Goal: Information Seeking & Learning: Learn about a topic

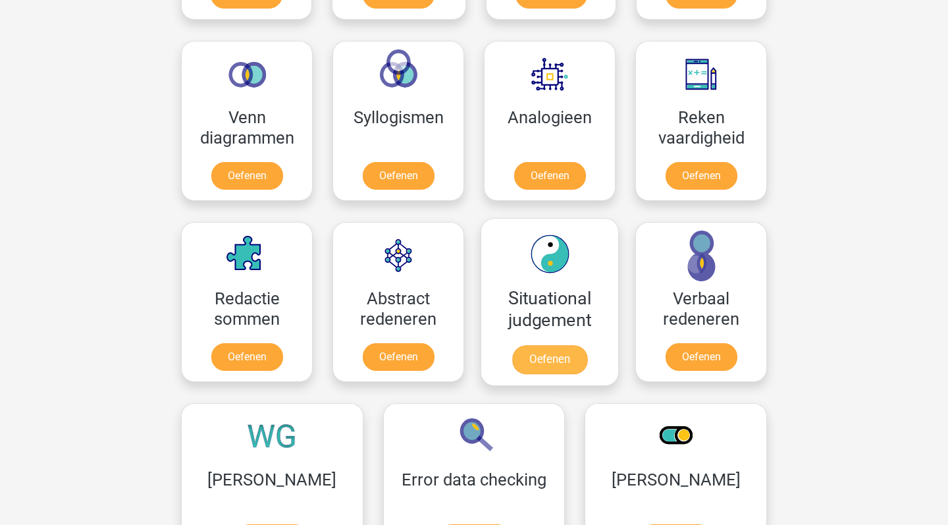
scroll to position [759, 0]
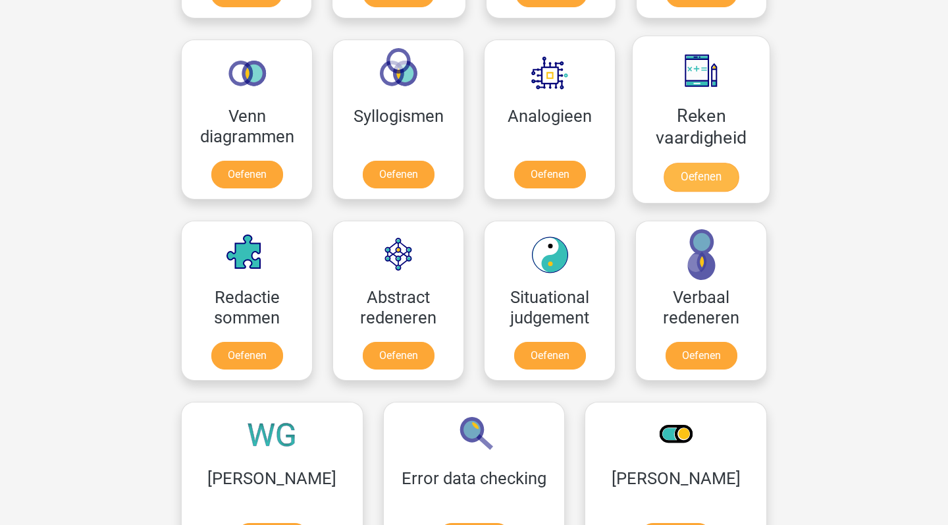
click at [709, 163] on link "Oefenen" at bounding box center [700, 177] width 75 height 29
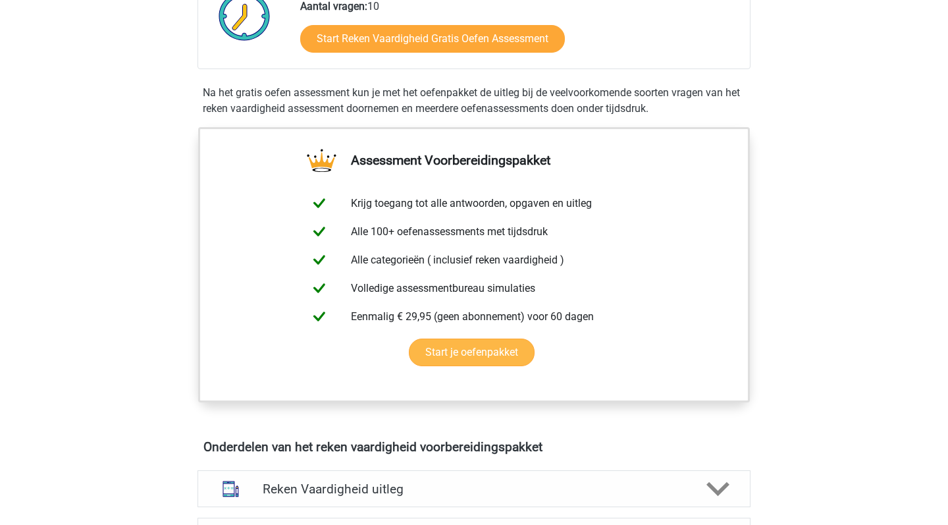
scroll to position [461, 0]
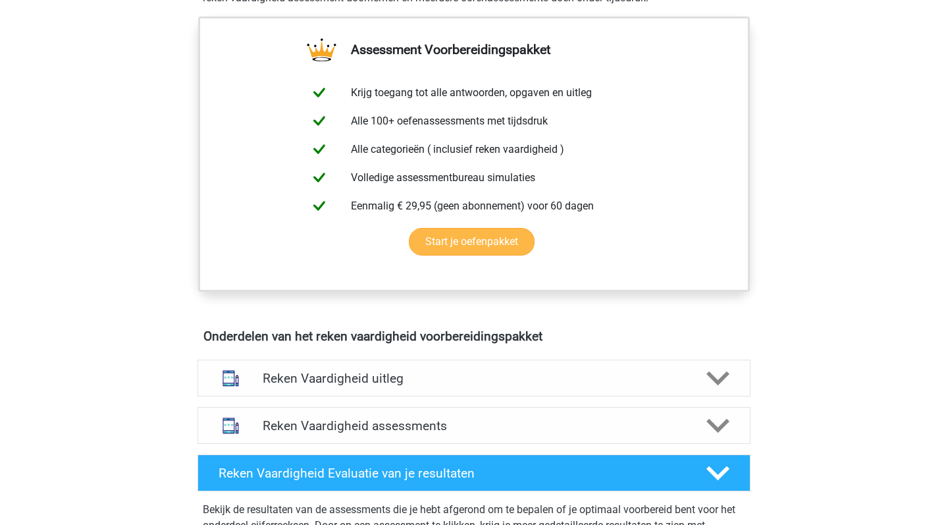
click at [471, 238] on link "Start je oefenpakket" at bounding box center [472, 242] width 126 height 28
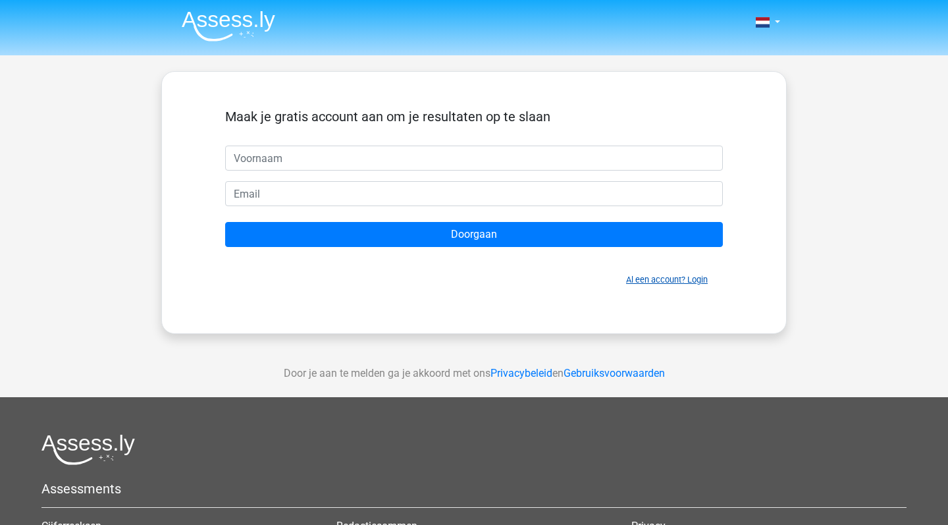
click at [661, 278] on link "Al een account? Login" at bounding box center [667, 279] width 82 height 10
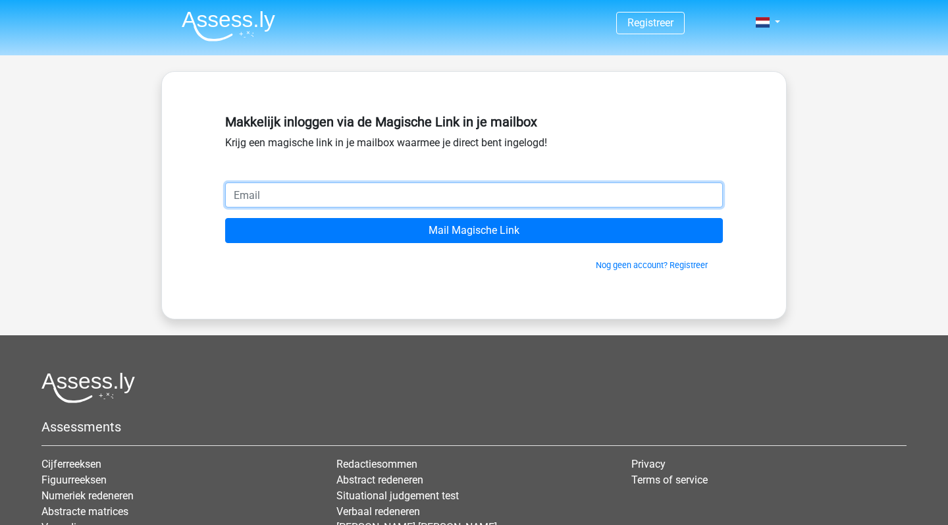
type input "michelhengstman@gmail.com"
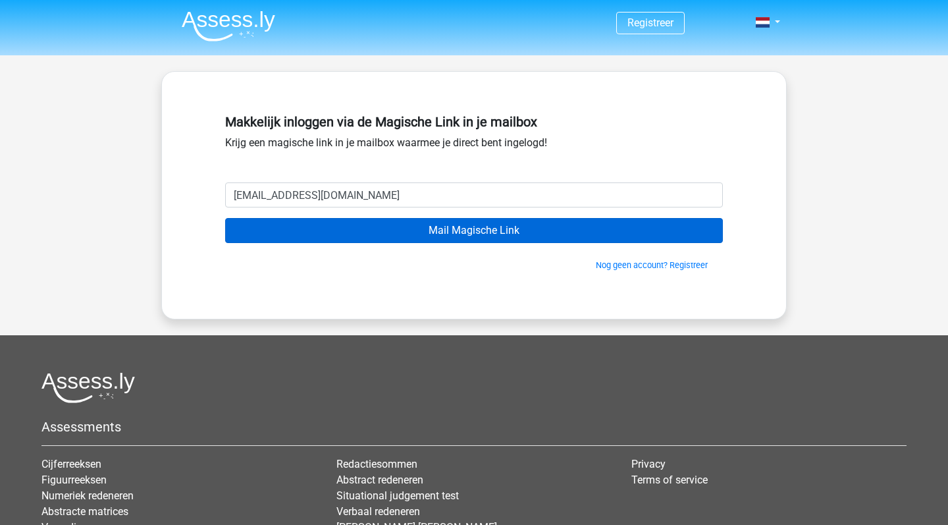
click at [371, 235] on input "Mail Magische Link" at bounding box center [474, 230] width 498 height 25
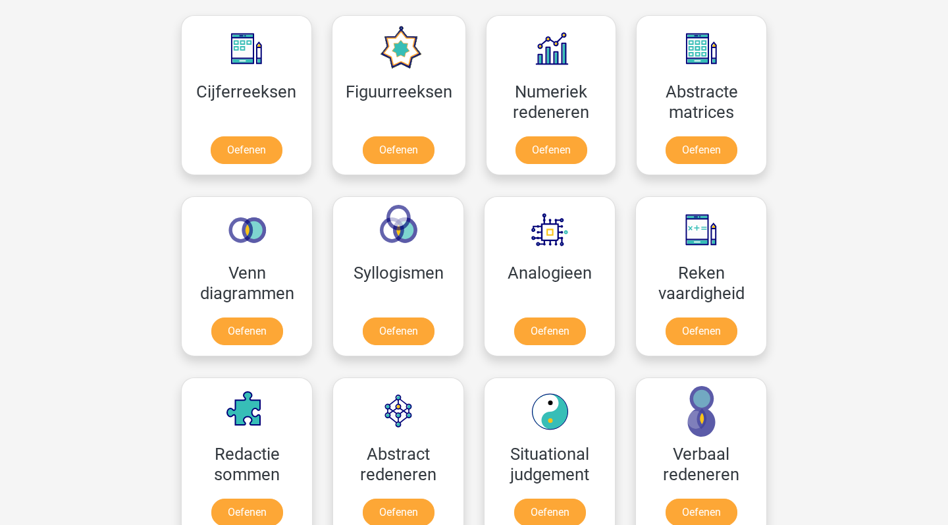
scroll to position [879, 0]
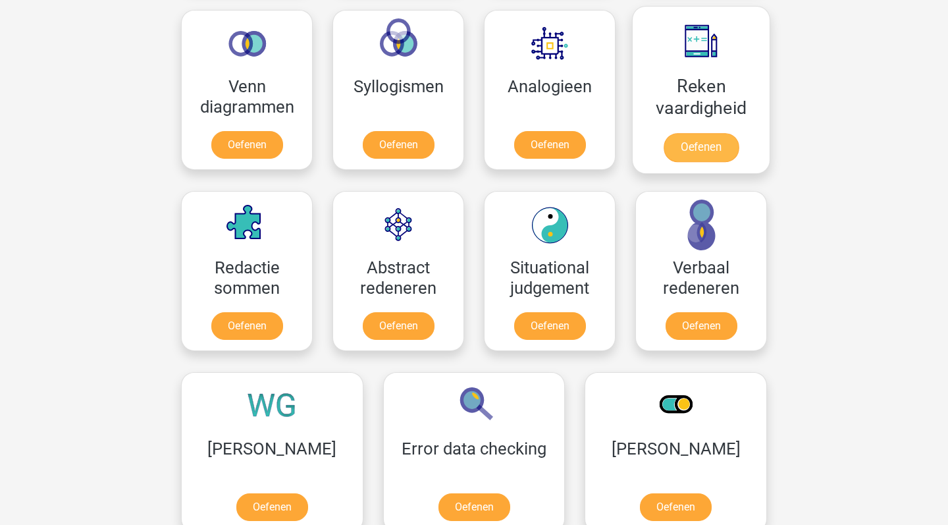
click at [695, 150] on link "Oefenen" at bounding box center [700, 147] width 75 height 29
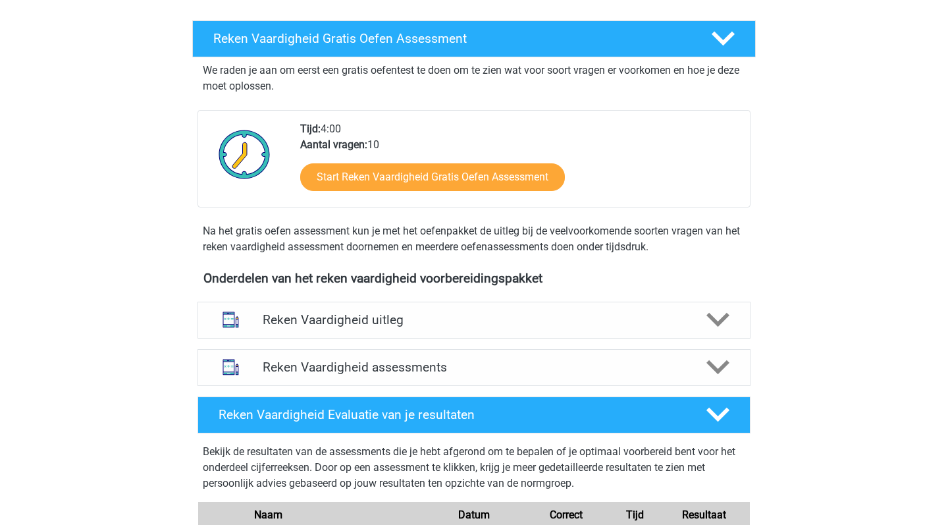
scroll to position [302, 0]
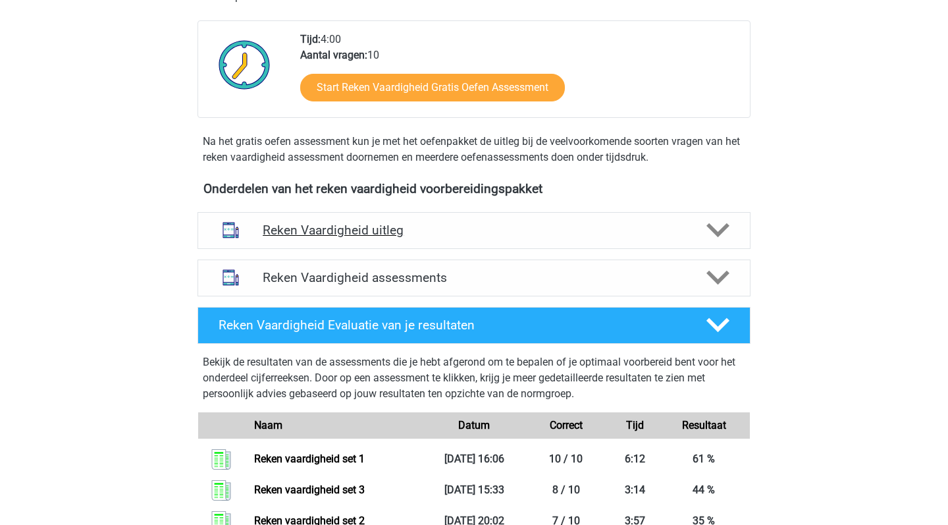
click at [712, 224] on icon at bounding box center [717, 230] width 23 height 23
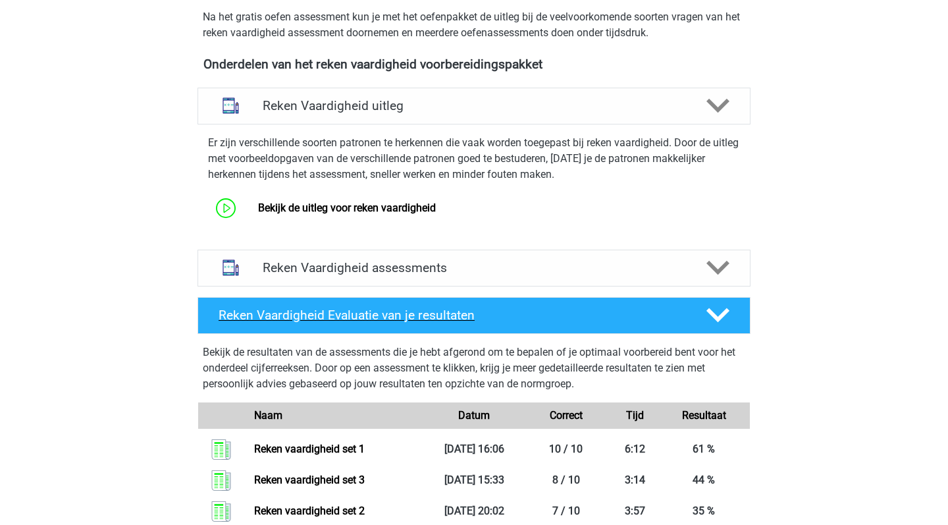
scroll to position [440, 0]
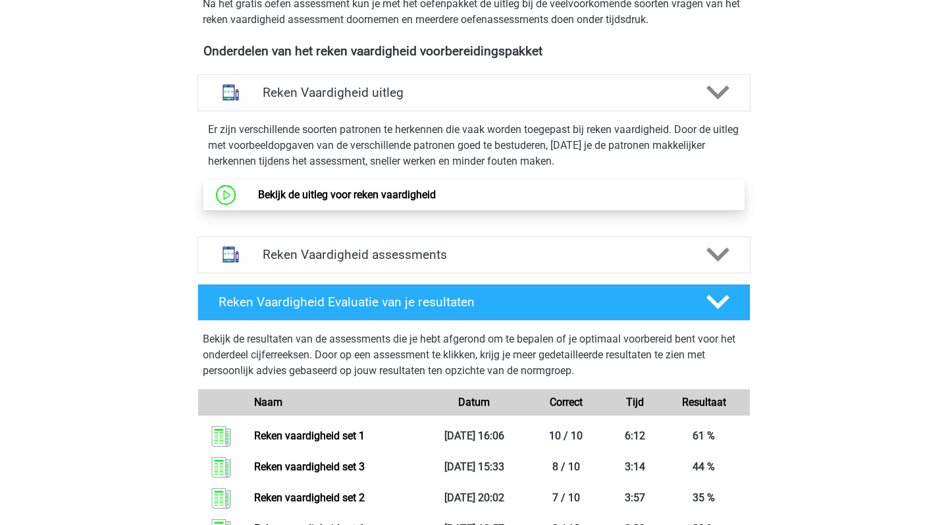
click at [432, 188] on link "Bekijk de uitleg voor reken vaardigheid" at bounding box center [347, 194] width 178 height 13
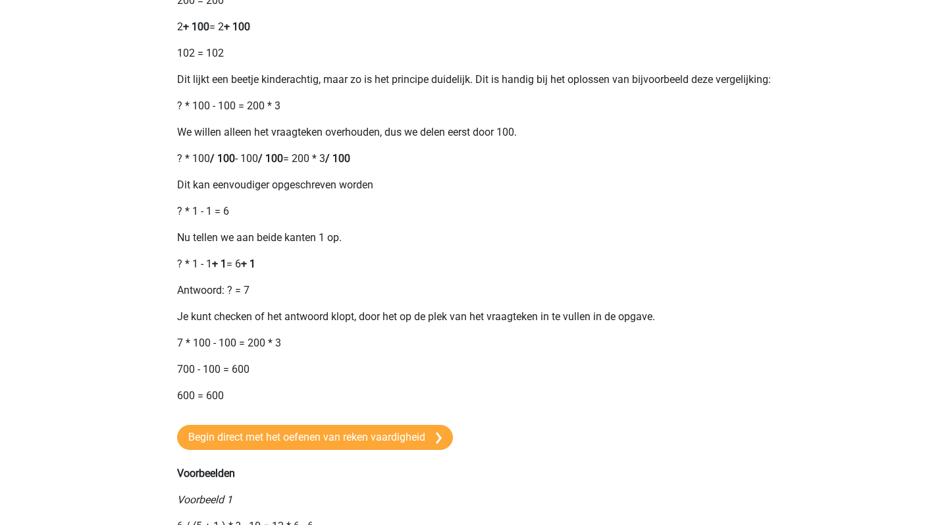
scroll to position [836, 0]
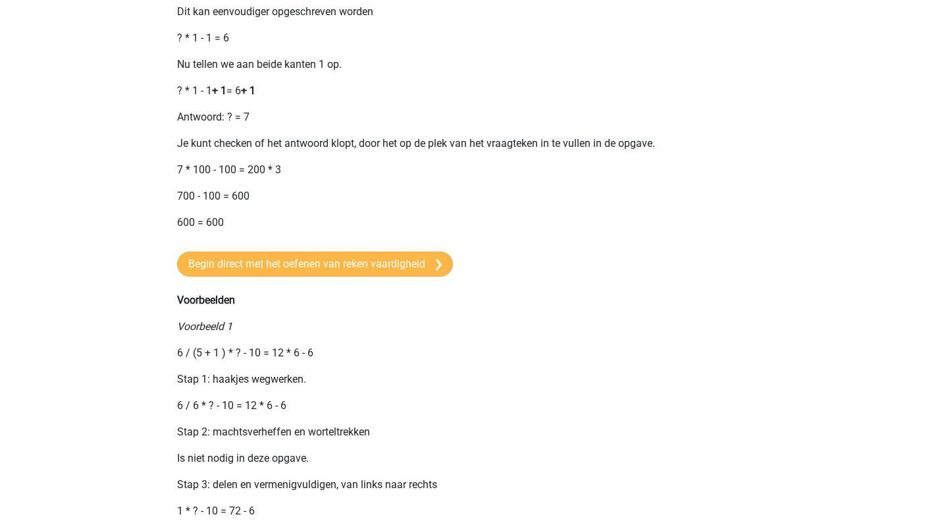
click at [282, 276] on link "Begin direct met het oefenen van reken vaardigheid" at bounding box center [315, 263] width 276 height 25
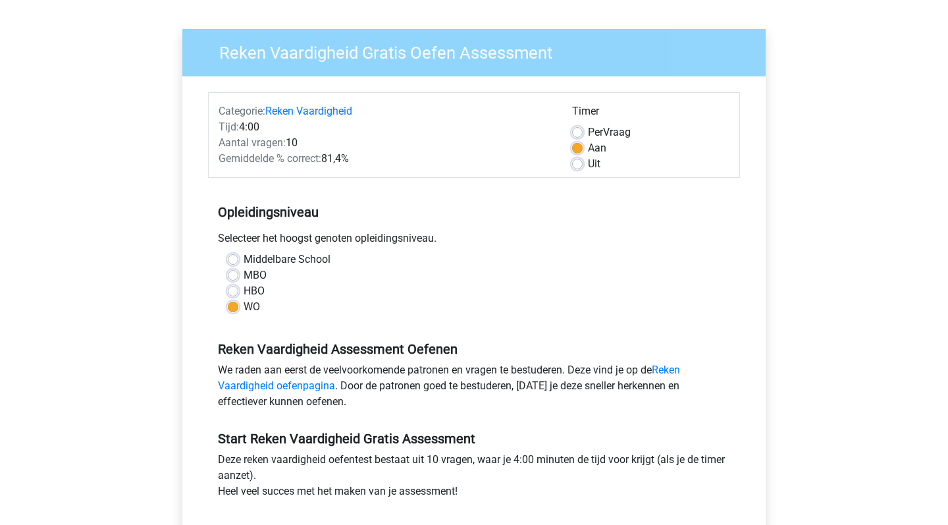
scroll to position [167, 0]
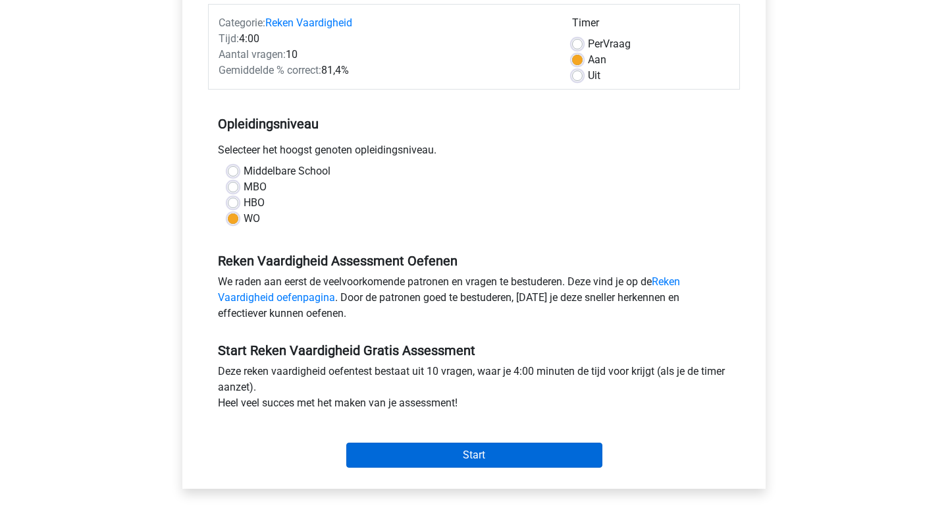
click at [400, 448] on input "Start" at bounding box center [474, 454] width 256 height 25
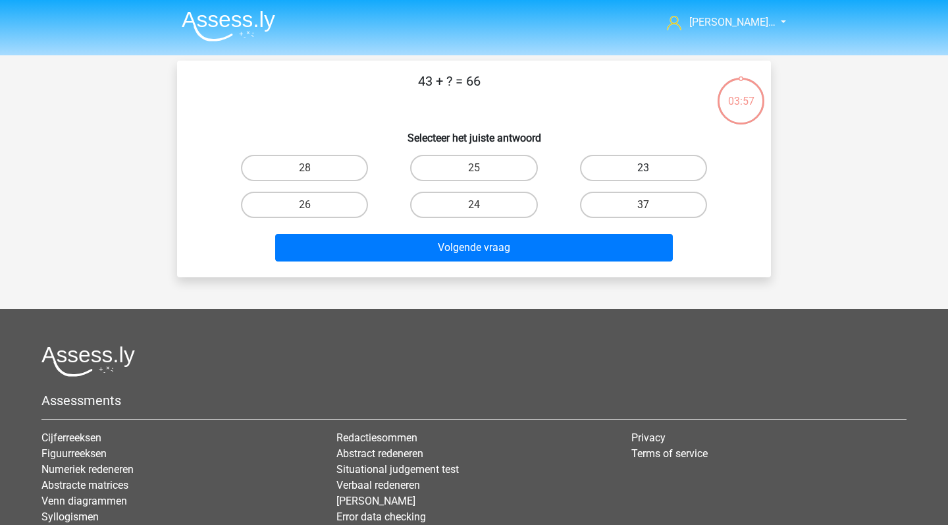
click at [663, 168] on label "23" at bounding box center [643, 168] width 127 height 26
click at [652, 168] on input "23" at bounding box center [647, 172] width 9 height 9
radio input "true"
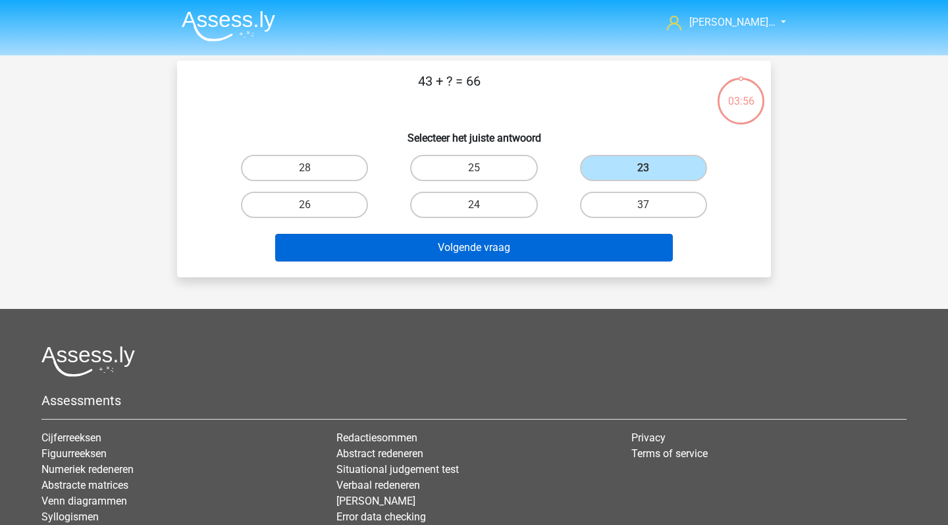
click at [490, 253] on button "Volgende vraag" at bounding box center [474, 248] width 398 height 28
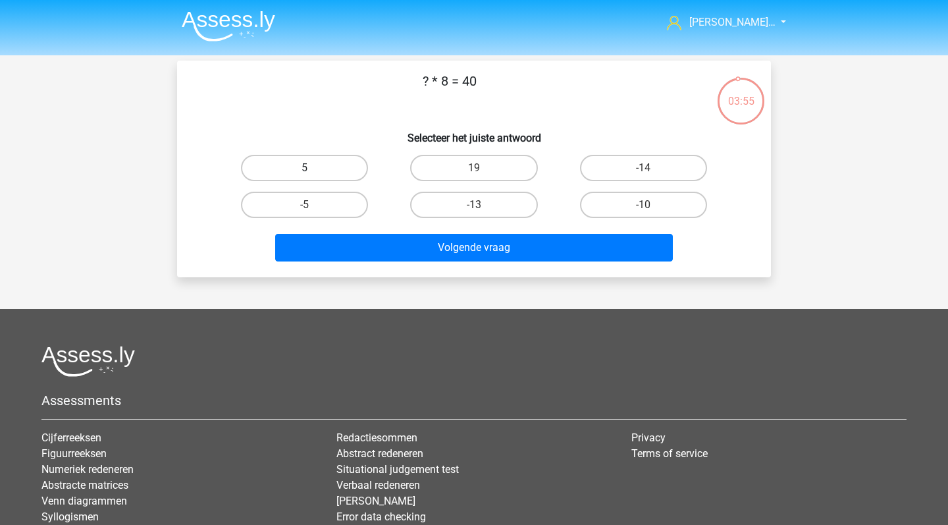
click at [315, 168] on label "5" at bounding box center [304, 168] width 127 height 26
click at [313, 168] on input "5" at bounding box center [309, 172] width 9 height 9
radio input "true"
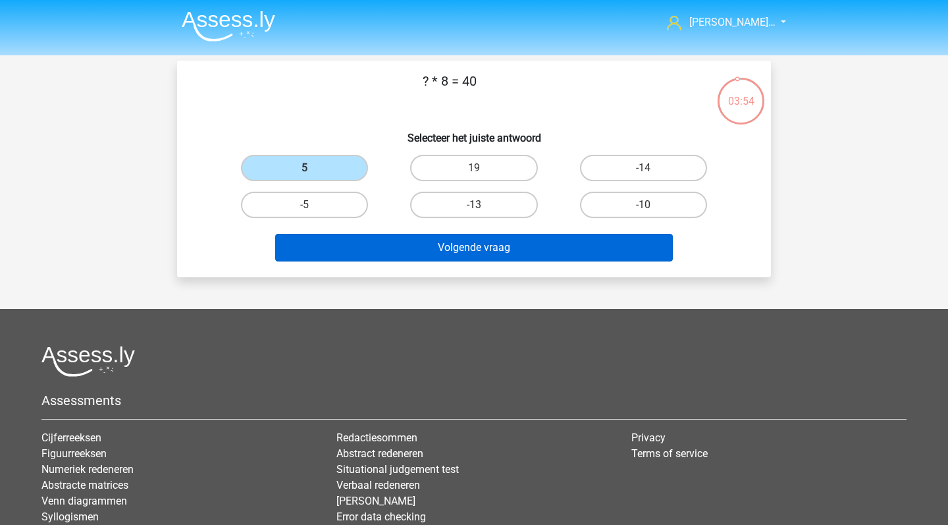
click at [408, 244] on button "Volgende vraag" at bounding box center [474, 248] width 398 height 28
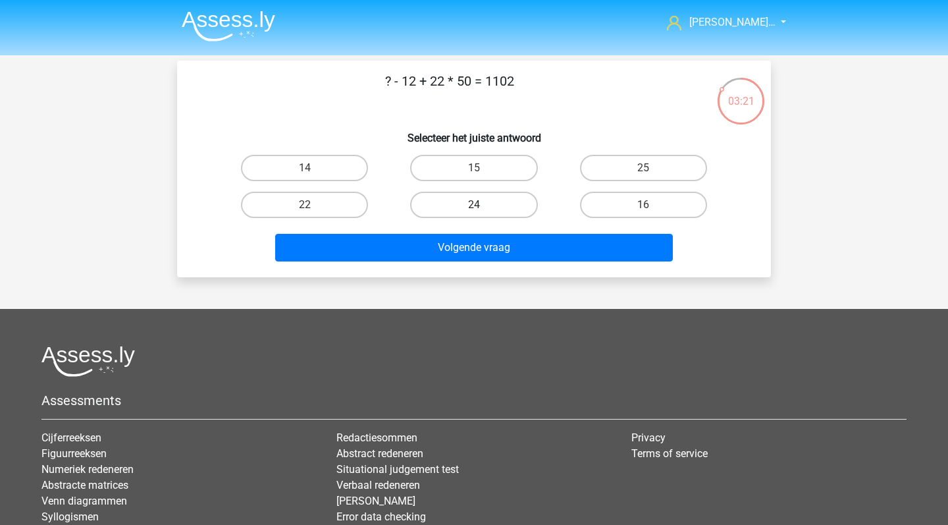
click at [457, 201] on label "24" at bounding box center [473, 205] width 127 height 26
click at [474, 205] on input "24" at bounding box center [478, 209] width 9 height 9
radio input "true"
click at [446, 232] on div "Volgende vraag" at bounding box center [474, 244] width 552 height 43
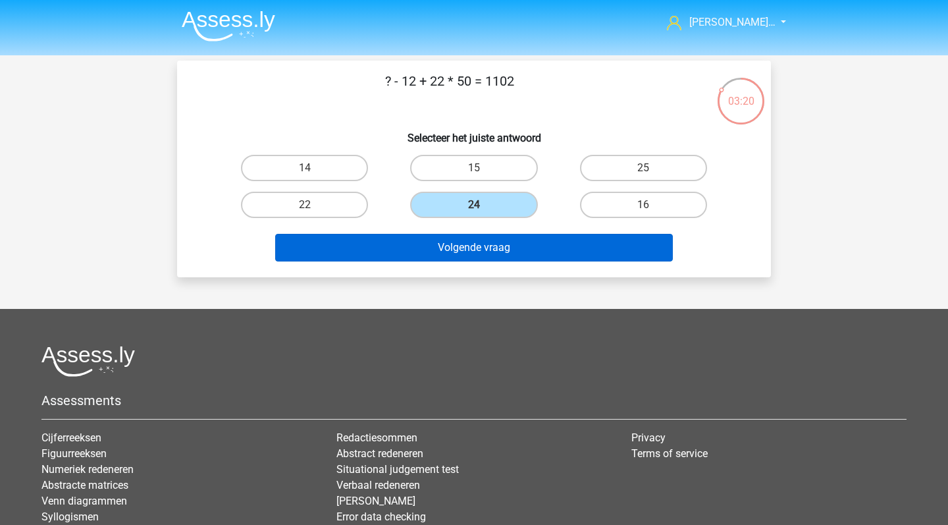
click at [446, 248] on button "Volgende vraag" at bounding box center [474, 248] width 398 height 28
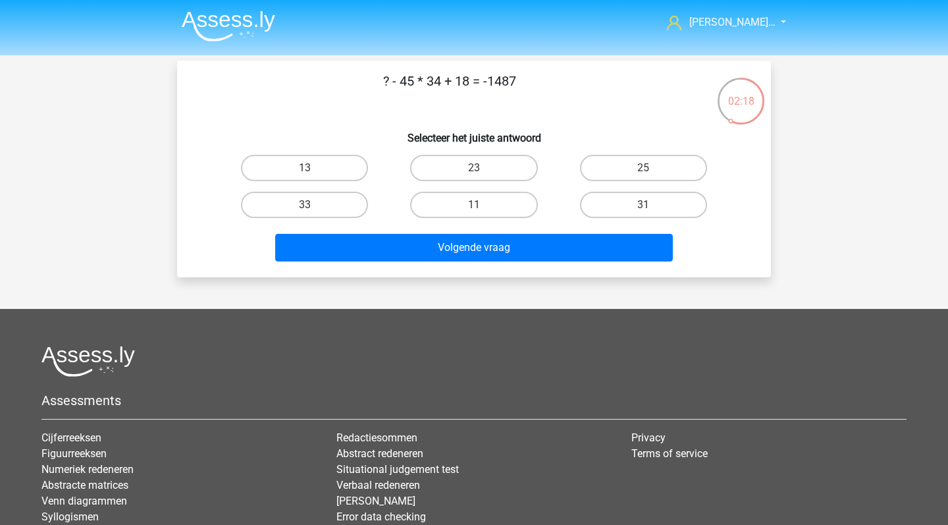
drag, startPoint x: 400, startPoint y: 82, endPoint x: 440, endPoint y: 79, distance: 40.2
click at [440, 79] on p "? - 45 * 34 + 18 = -1487" at bounding box center [449, 90] width 502 height 39
click at [445, 80] on p "? - 45 * 34 + 18 = -1487" at bounding box center [449, 90] width 502 height 39
click at [464, 173] on label "23" at bounding box center [473, 168] width 127 height 26
click at [474, 173] on input "23" at bounding box center [478, 172] width 9 height 9
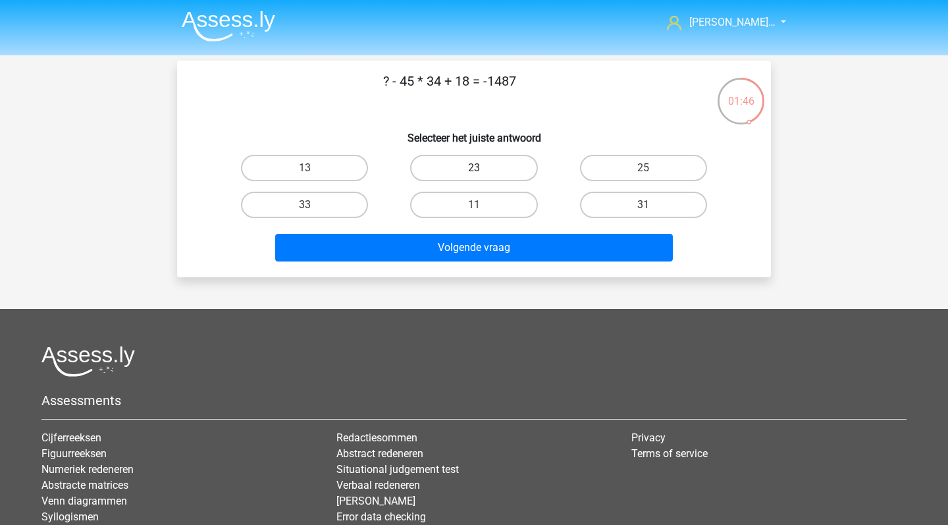
radio input "true"
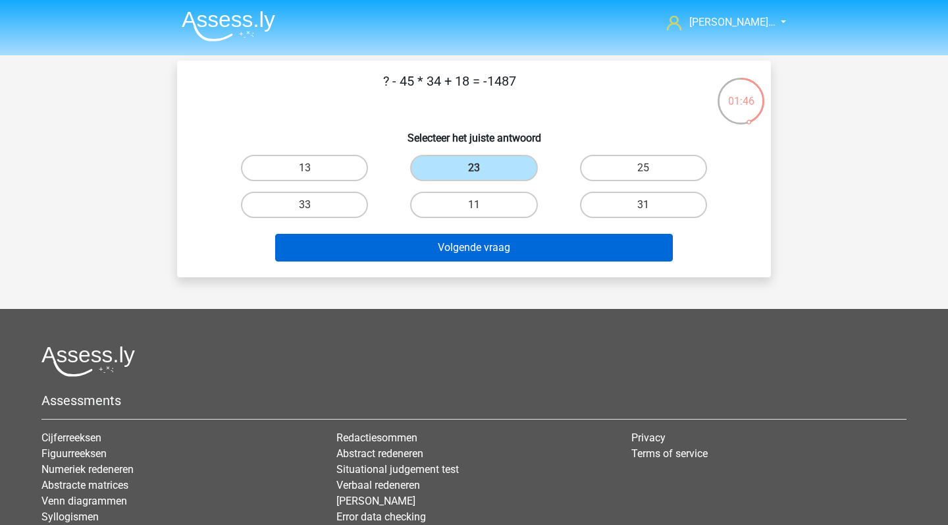
click at [462, 254] on button "Volgende vraag" at bounding box center [474, 248] width 398 height 28
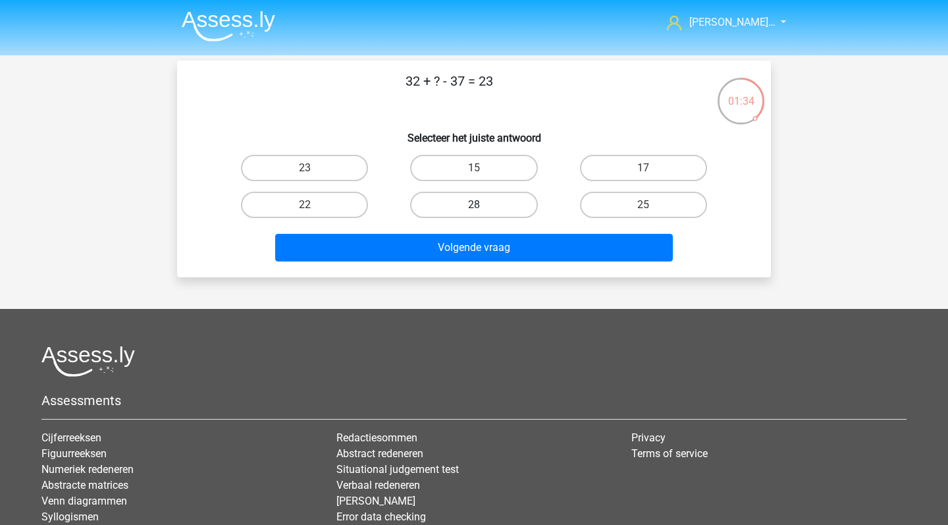
click at [469, 201] on label "28" at bounding box center [473, 205] width 127 height 26
click at [474, 205] on input "28" at bounding box center [478, 209] width 9 height 9
radio input "true"
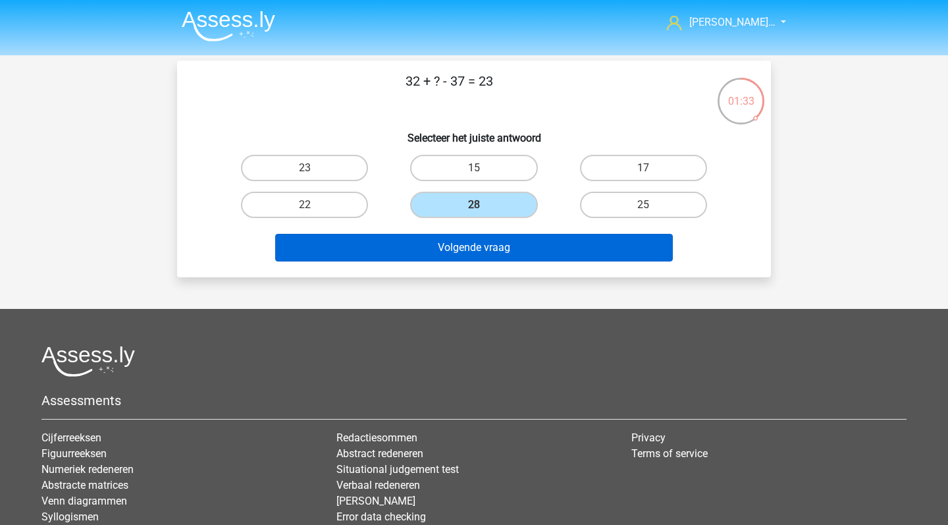
click at [467, 240] on button "Volgende vraag" at bounding box center [474, 248] width 398 height 28
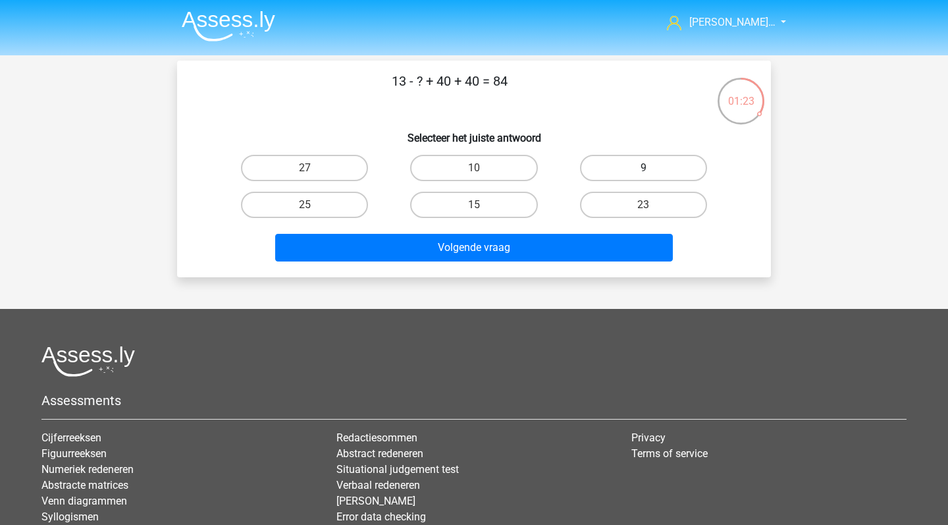
click at [641, 162] on label "9" at bounding box center [643, 168] width 127 height 26
click at [643, 168] on input "9" at bounding box center [647, 172] width 9 height 9
radio input "true"
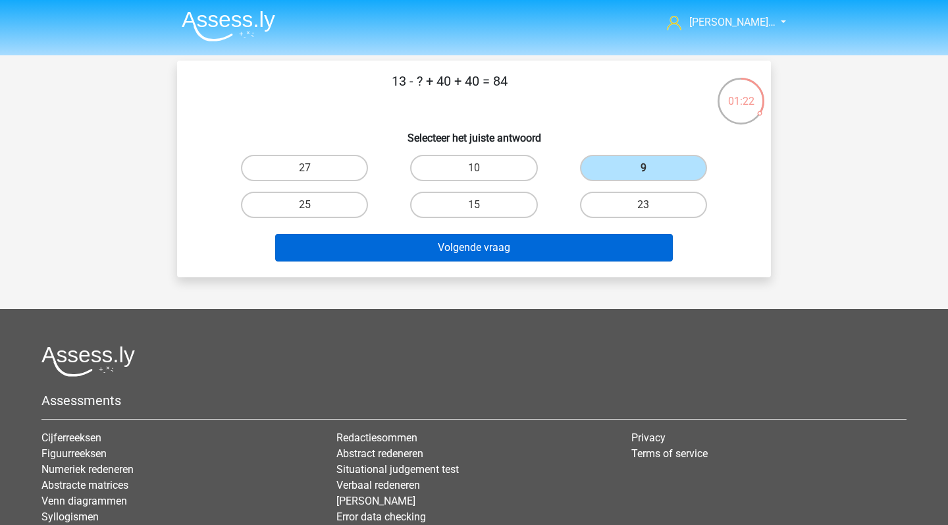
click at [527, 237] on button "Volgende vraag" at bounding box center [474, 248] width 398 height 28
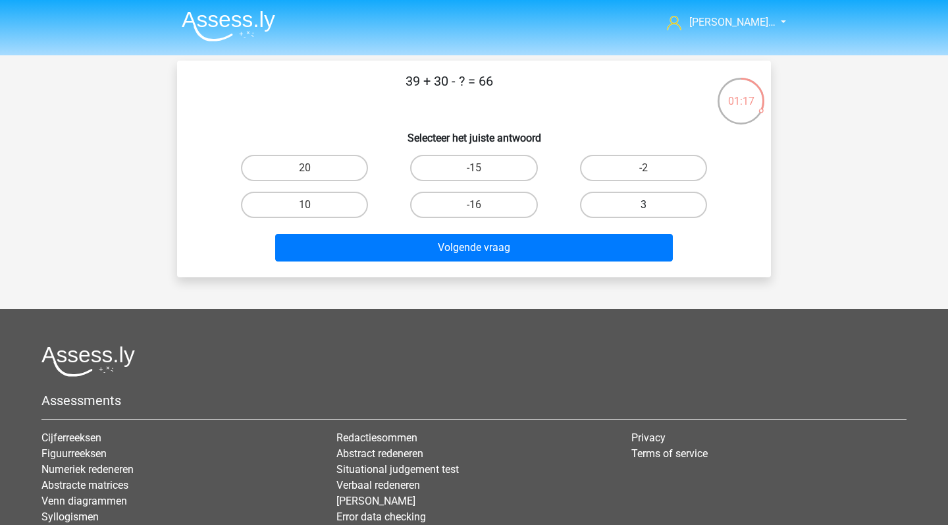
click at [618, 211] on label "3" at bounding box center [643, 205] width 127 height 26
click at [643, 211] on input "3" at bounding box center [647, 209] width 9 height 9
radio input "true"
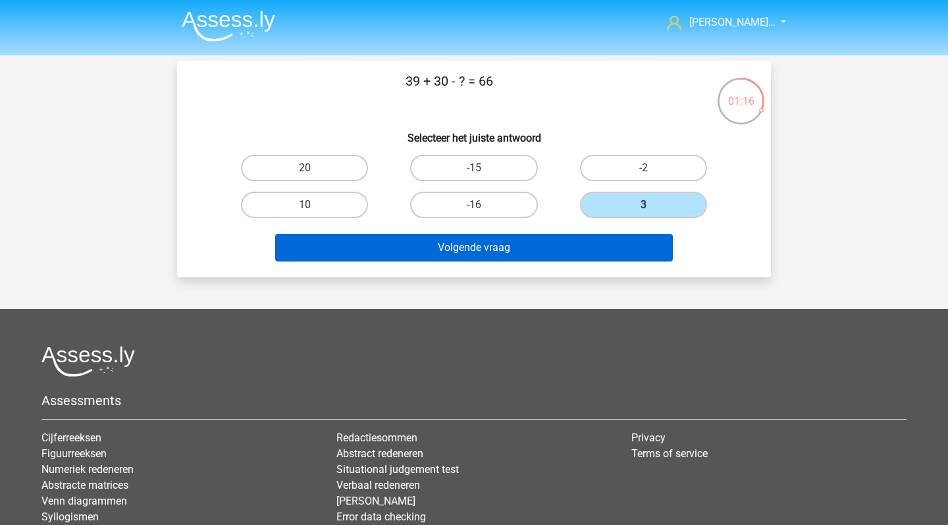
click at [500, 246] on button "Volgende vraag" at bounding box center [474, 248] width 398 height 28
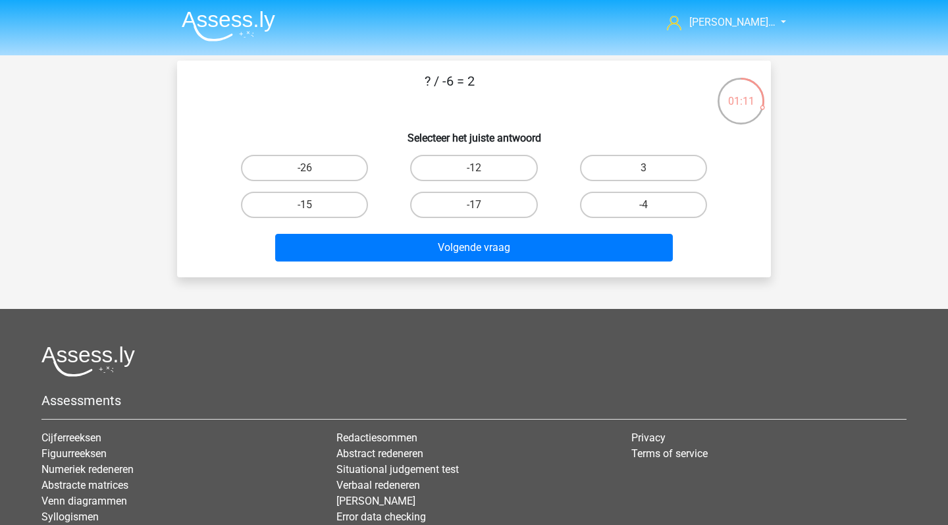
click at [478, 170] on input "-12" at bounding box center [478, 172] width 9 height 9
radio input "true"
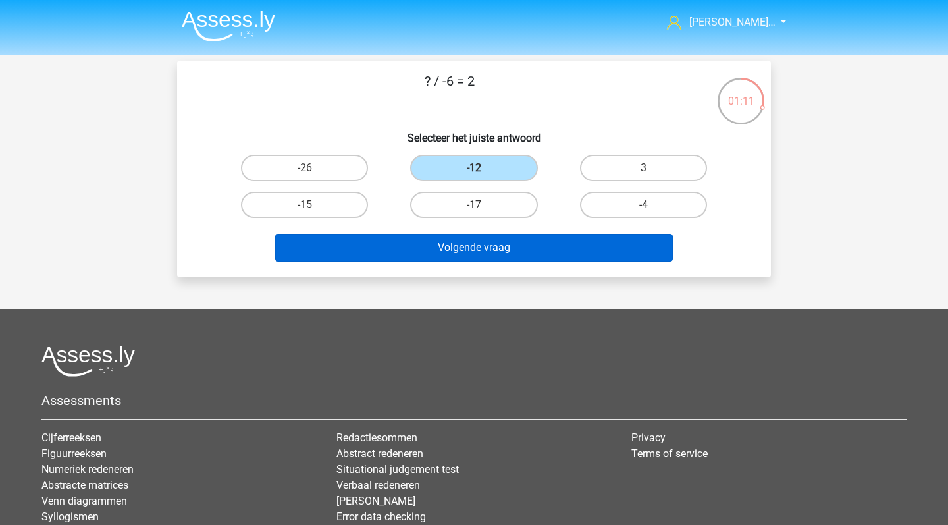
click at [446, 244] on button "Volgende vraag" at bounding box center [474, 248] width 398 height 28
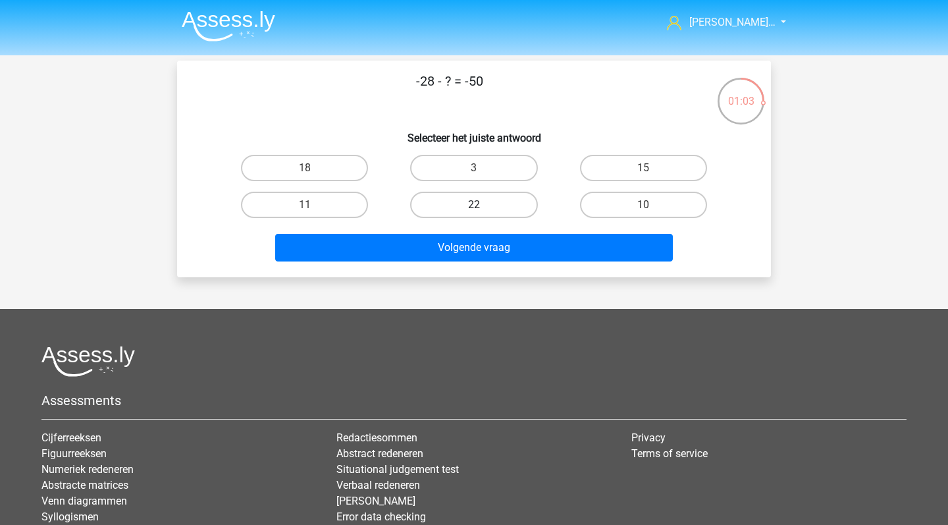
click at [504, 207] on label "22" at bounding box center [473, 205] width 127 height 26
click at [482, 207] on input "22" at bounding box center [478, 209] width 9 height 9
radio input "true"
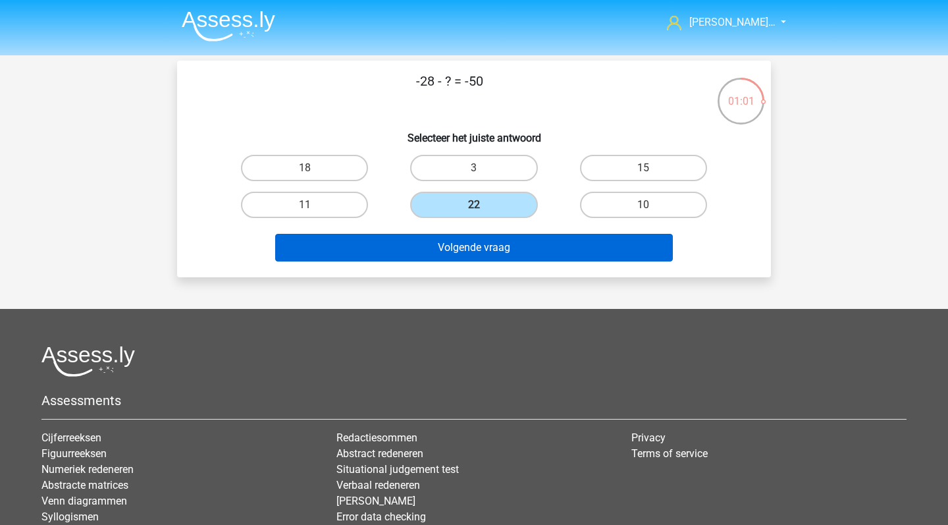
click at [488, 249] on button "Volgende vraag" at bounding box center [474, 248] width 398 height 28
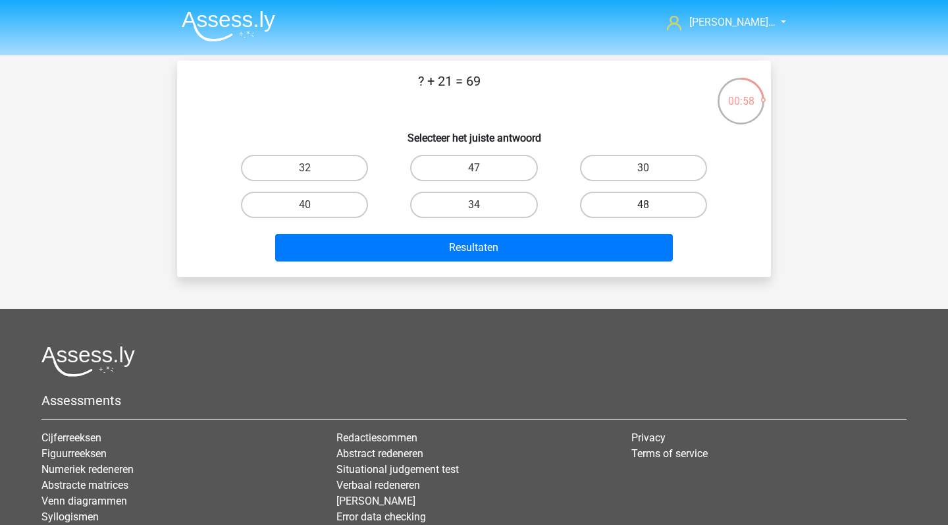
click at [619, 208] on label "48" at bounding box center [643, 205] width 127 height 26
click at [643, 208] on input "48" at bounding box center [647, 209] width 9 height 9
radio input "true"
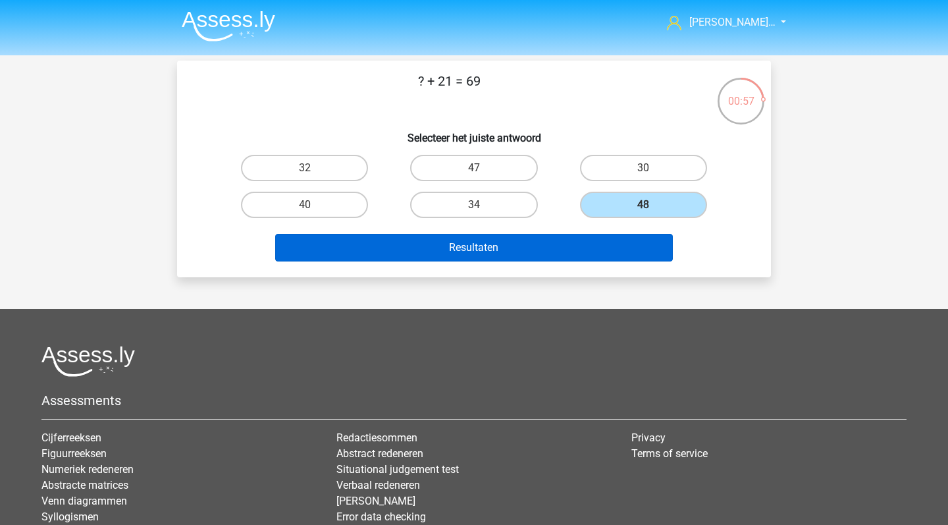
click at [462, 250] on button "Resultaten" at bounding box center [474, 248] width 398 height 28
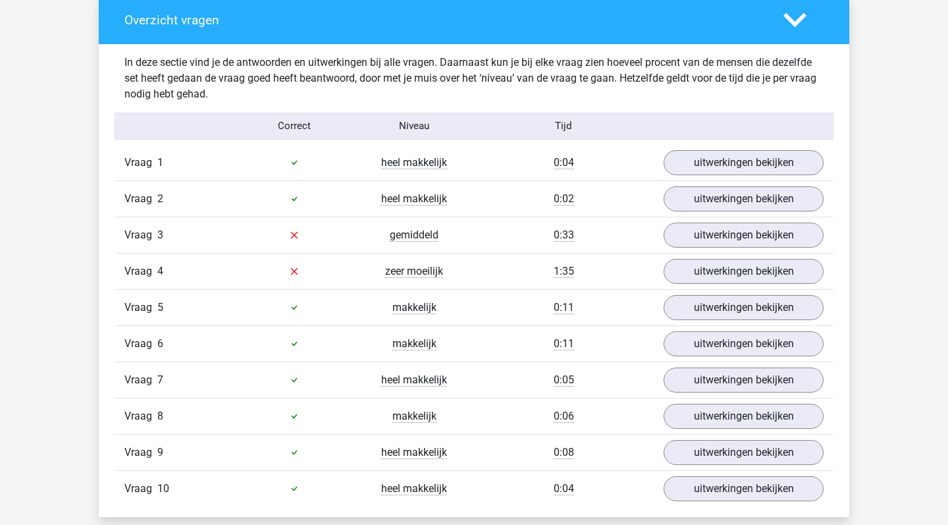
scroll to position [812, 0]
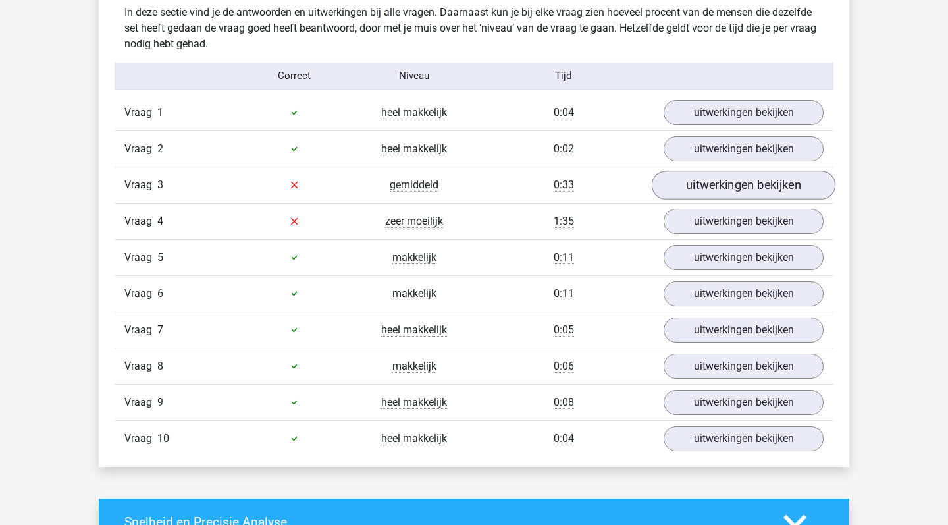
click at [720, 177] on link "uitwerkingen bekijken" at bounding box center [744, 184] width 184 height 29
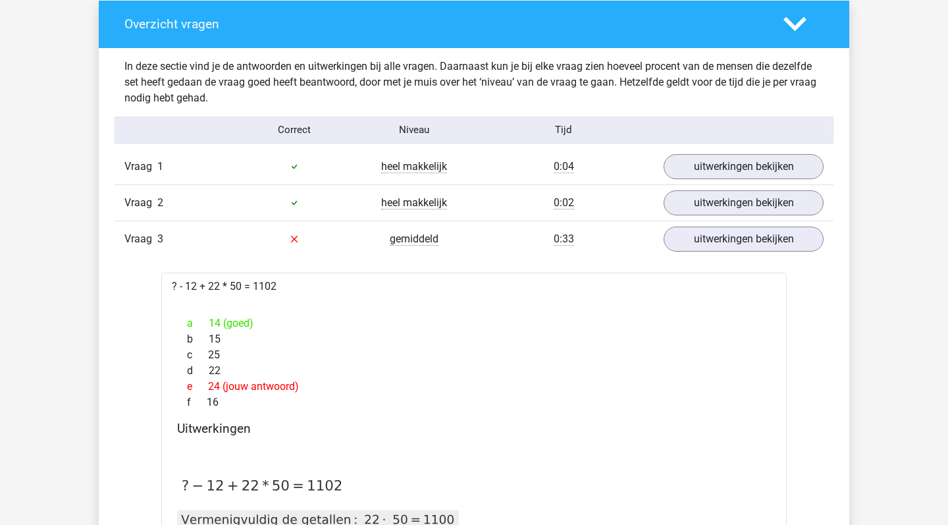
scroll to position [646, 0]
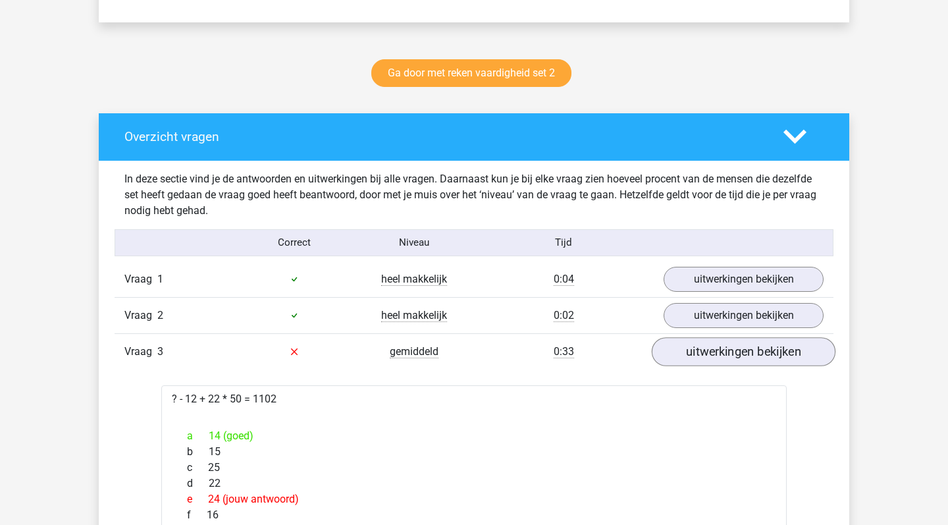
click at [710, 339] on link "uitwerkingen bekijken" at bounding box center [744, 351] width 184 height 29
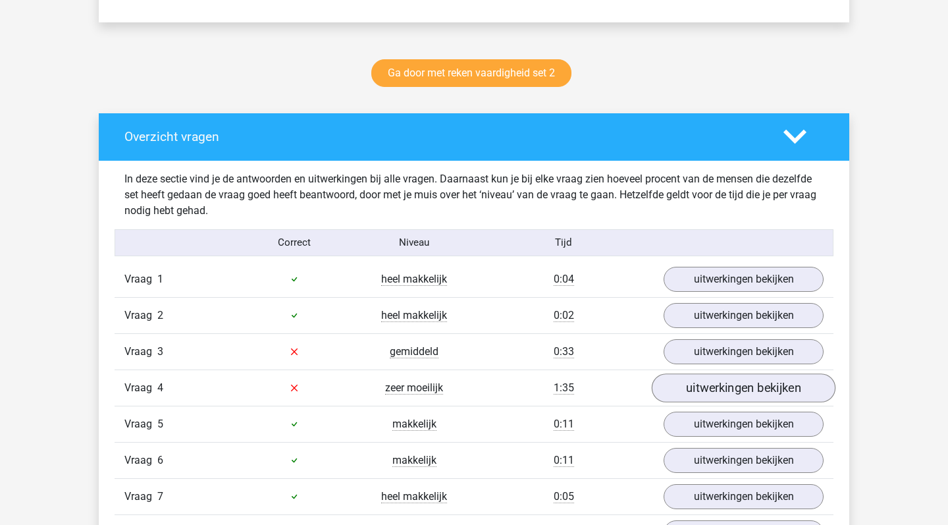
click at [718, 388] on link "uitwerkingen bekijken" at bounding box center [744, 387] width 184 height 29
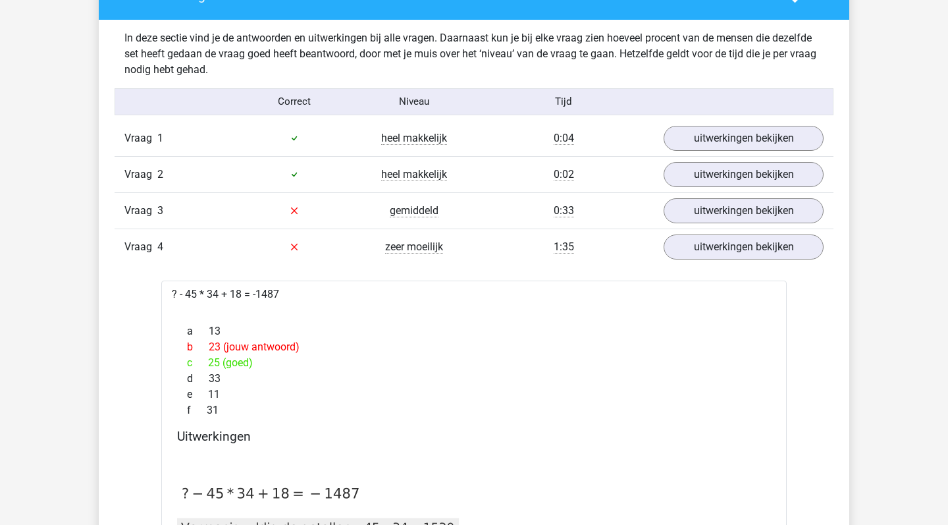
scroll to position [546, 0]
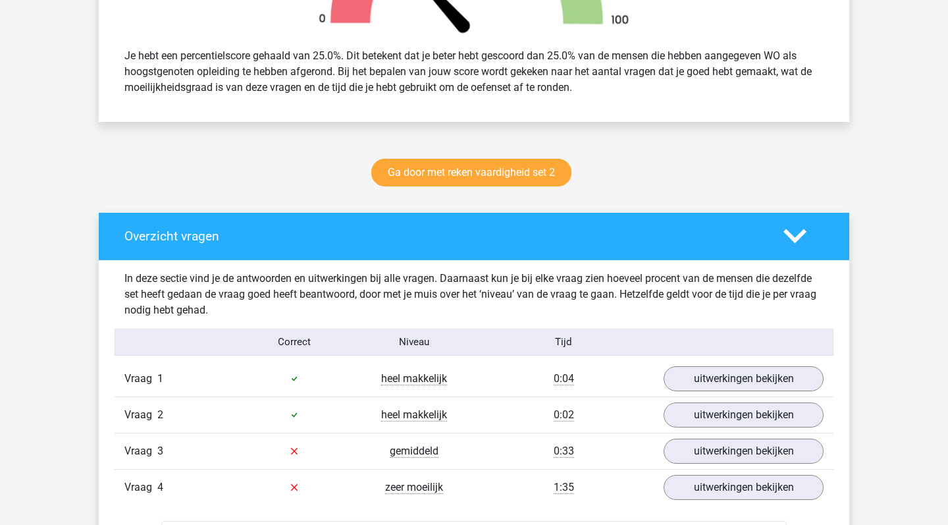
click at [794, 250] on div "Overzicht vragen" at bounding box center [474, 236] width 750 height 47
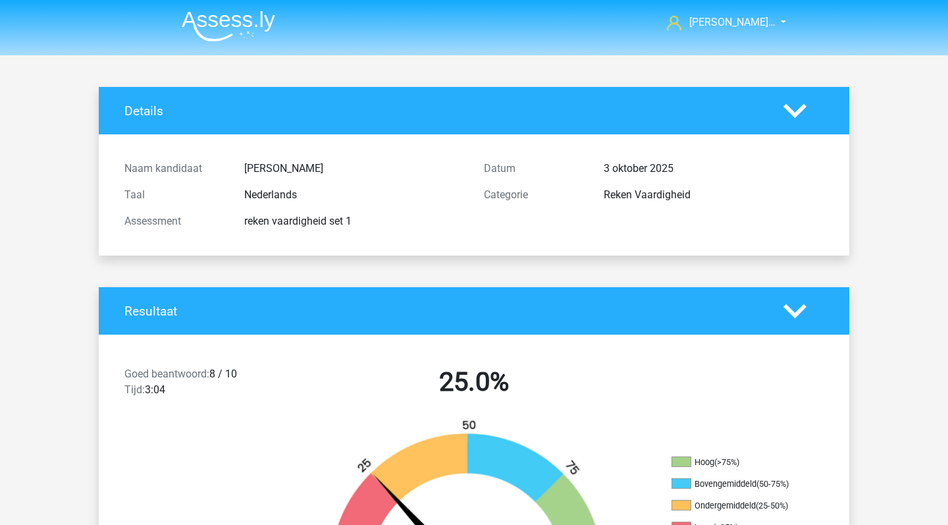
scroll to position [0, 0]
click at [224, 7] on li at bounding box center [223, 23] width 104 height 36
click at [226, 21] on img at bounding box center [228, 26] width 93 height 31
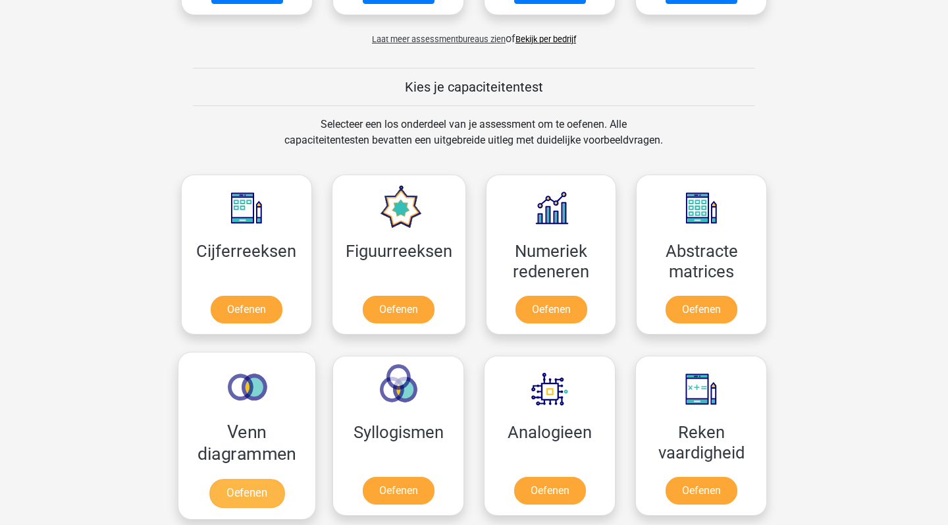
scroll to position [635, 0]
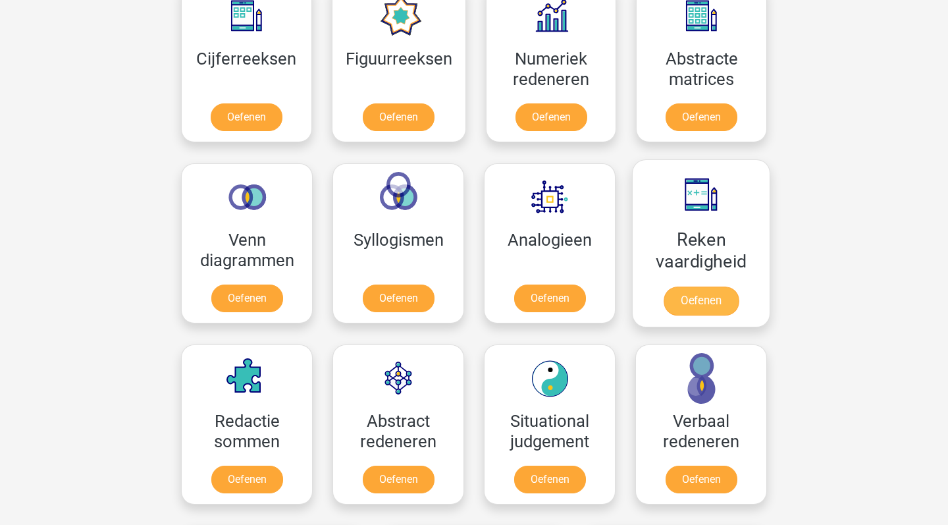
click at [698, 294] on link "Oefenen" at bounding box center [700, 300] width 75 height 29
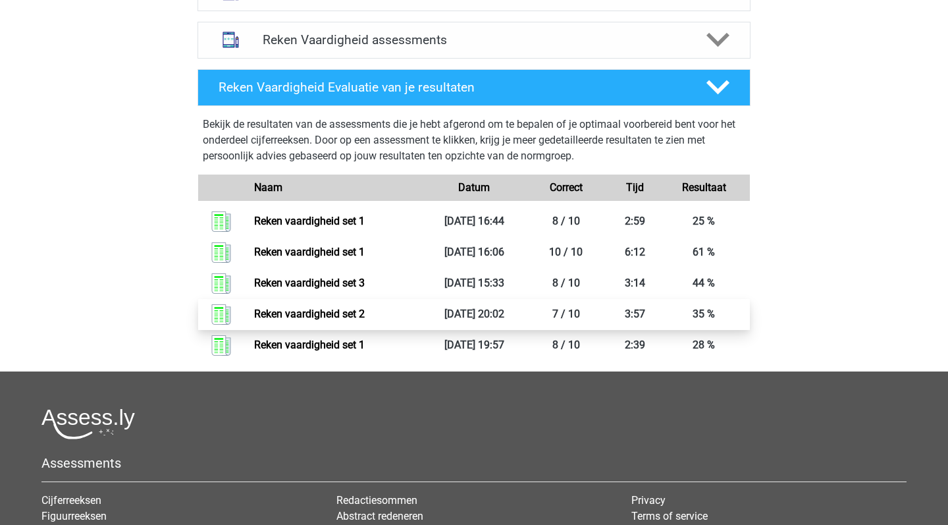
scroll to position [439, 0]
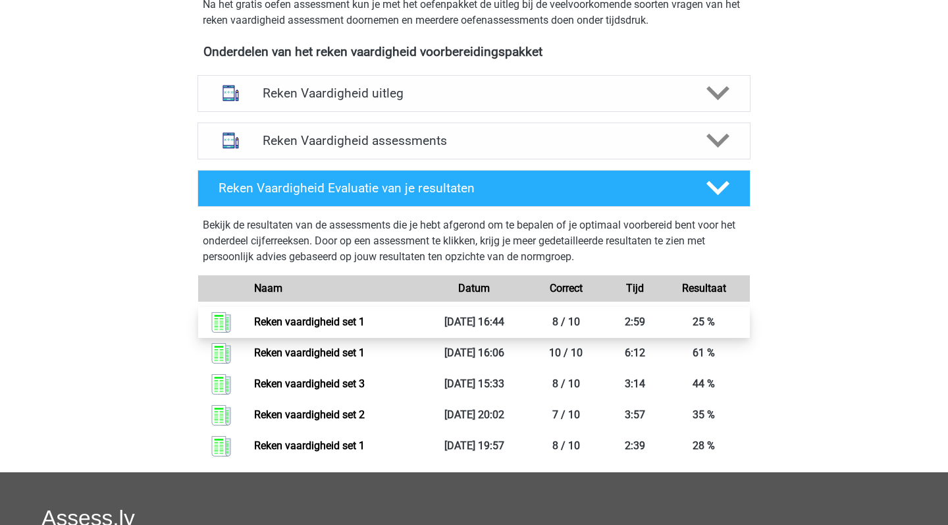
click at [365, 315] on link "Reken vaardigheid set 1" at bounding box center [309, 321] width 111 height 13
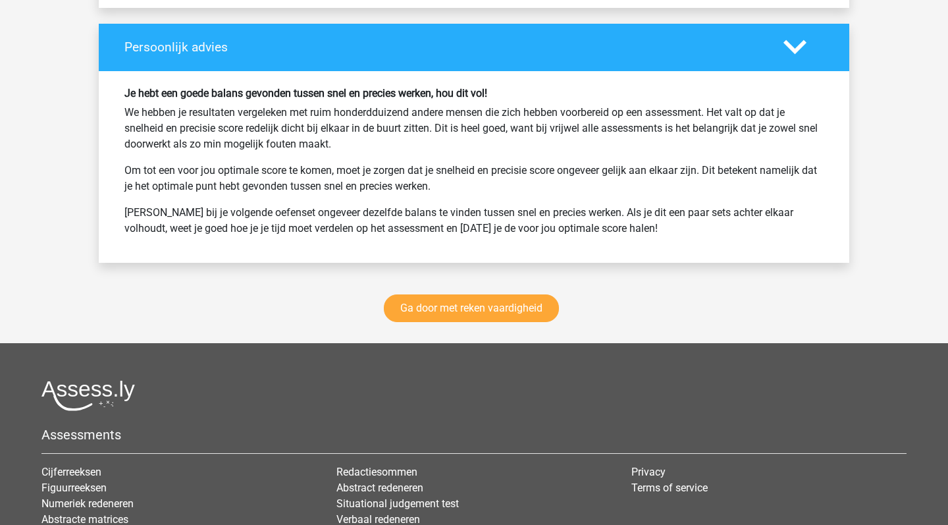
scroll to position [1540, 0]
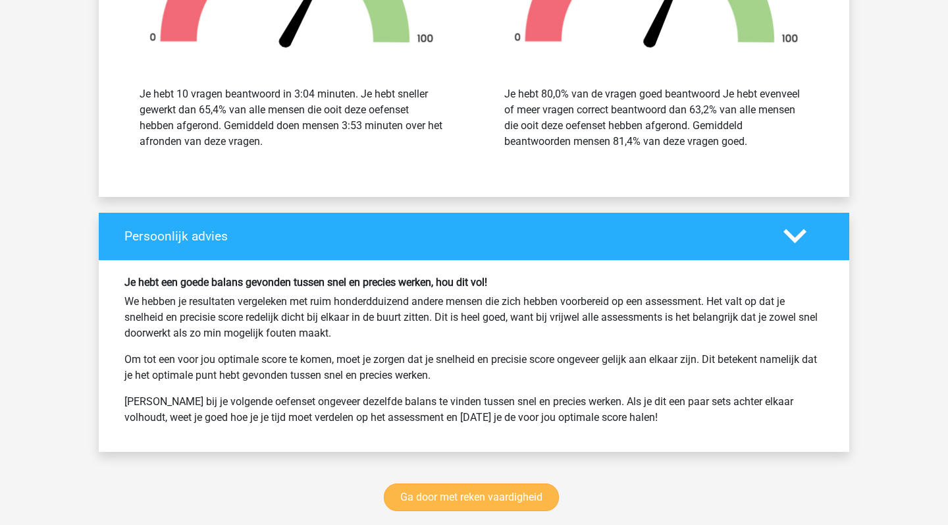
click at [434, 492] on link "Ga door met reken vaardigheid" at bounding box center [471, 497] width 175 height 28
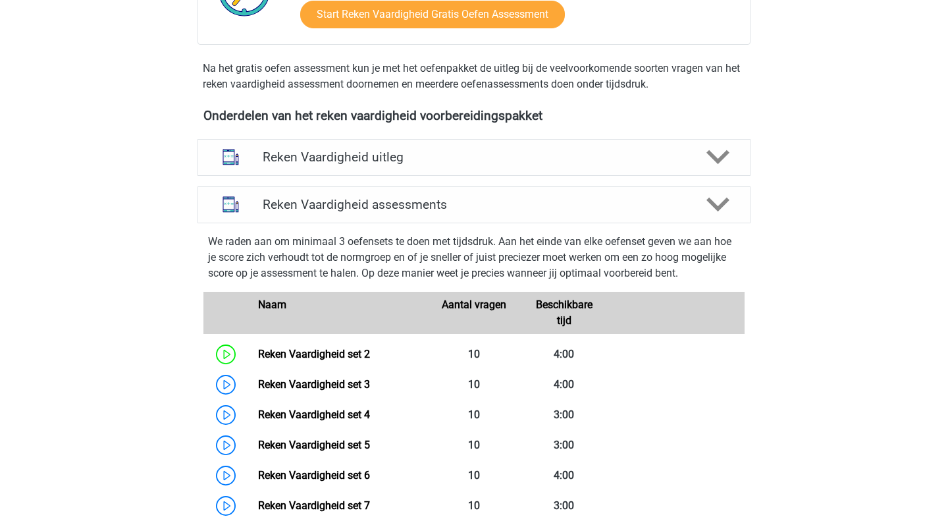
scroll to position [530, 0]
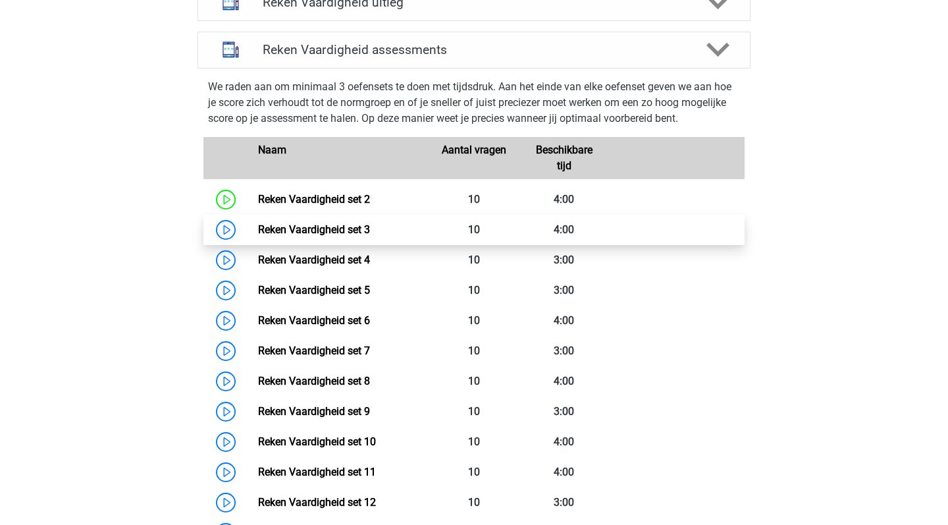
click at [258, 234] on link "Reken Vaardigheid set 3" at bounding box center [314, 229] width 112 height 13
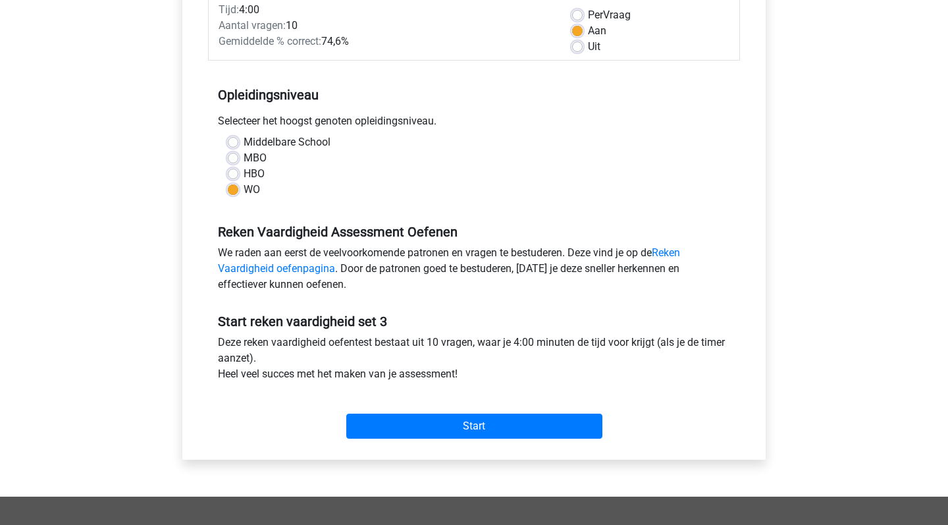
scroll to position [203, 0]
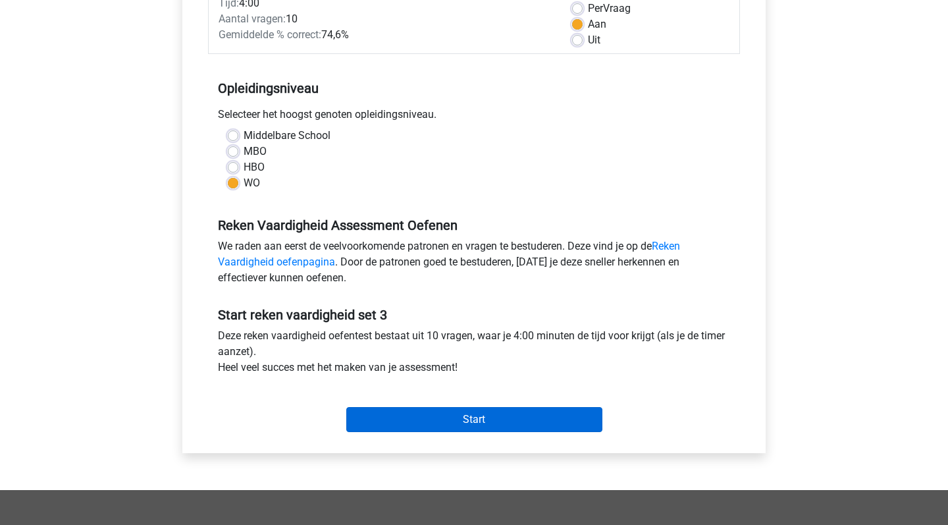
click at [426, 417] on input "Start" at bounding box center [474, 419] width 256 height 25
click at [437, 413] on input "Start" at bounding box center [474, 419] width 256 height 25
click at [448, 416] on input "Start" at bounding box center [474, 419] width 256 height 25
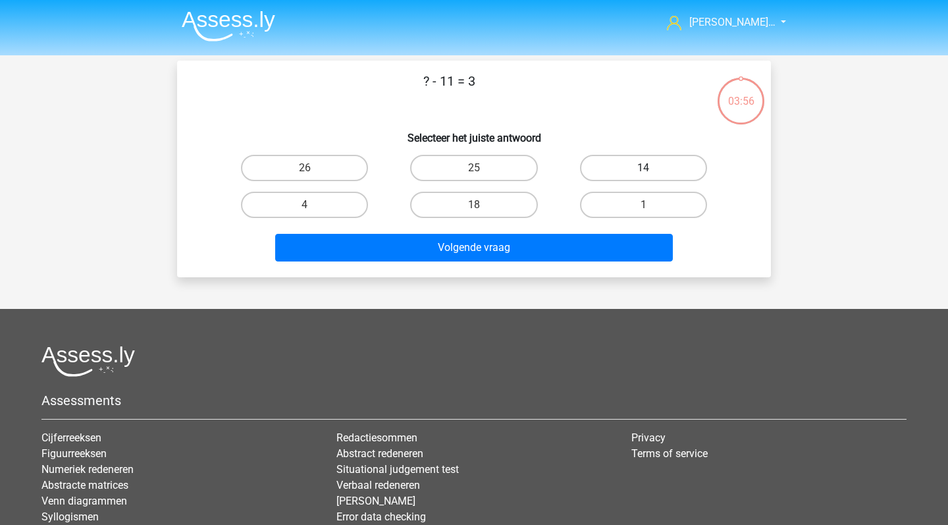
click at [617, 167] on label "14" at bounding box center [643, 168] width 127 height 26
click at [643, 168] on input "14" at bounding box center [647, 172] width 9 height 9
radio input "true"
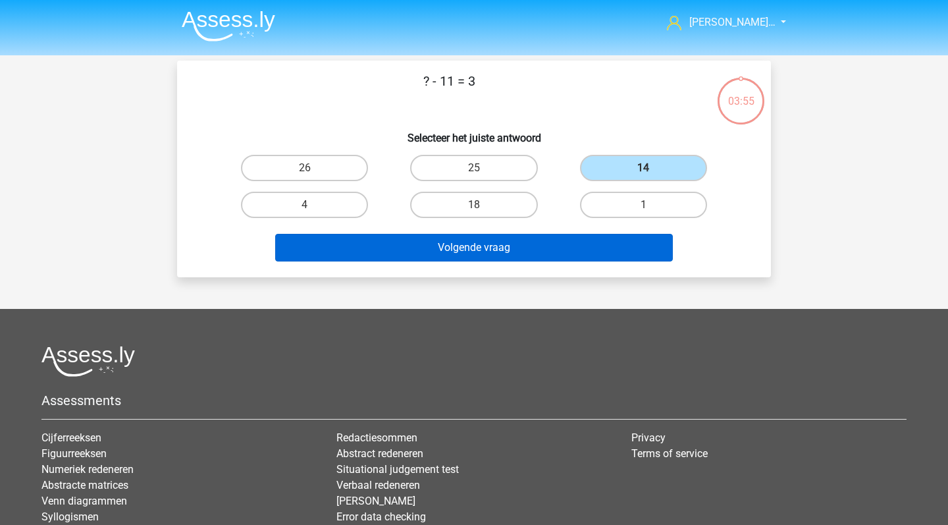
click at [475, 251] on button "Volgende vraag" at bounding box center [474, 248] width 398 height 28
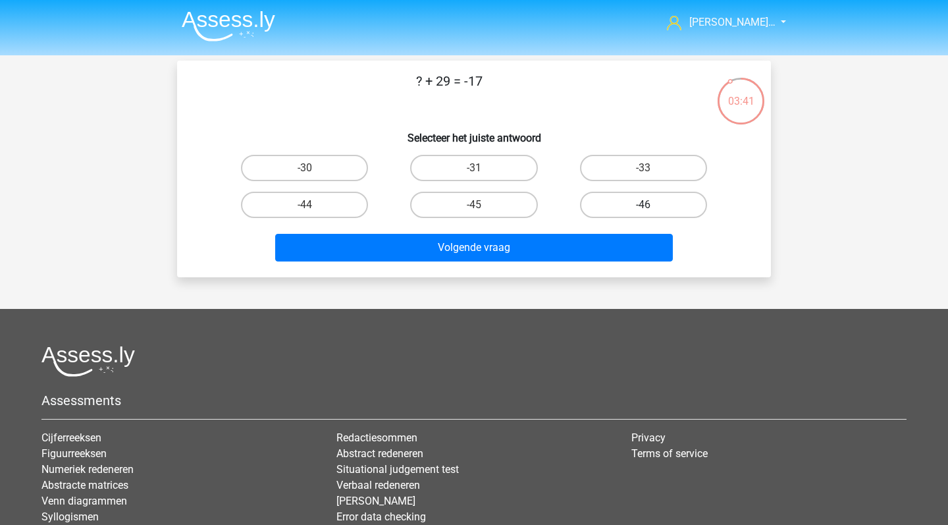
click at [613, 206] on label "-46" at bounding box center [643, 205] width 127 height 26
click at [643, 206] on input "-46" at bounding box center [647, 209] width 9 height 9
radio input "true"
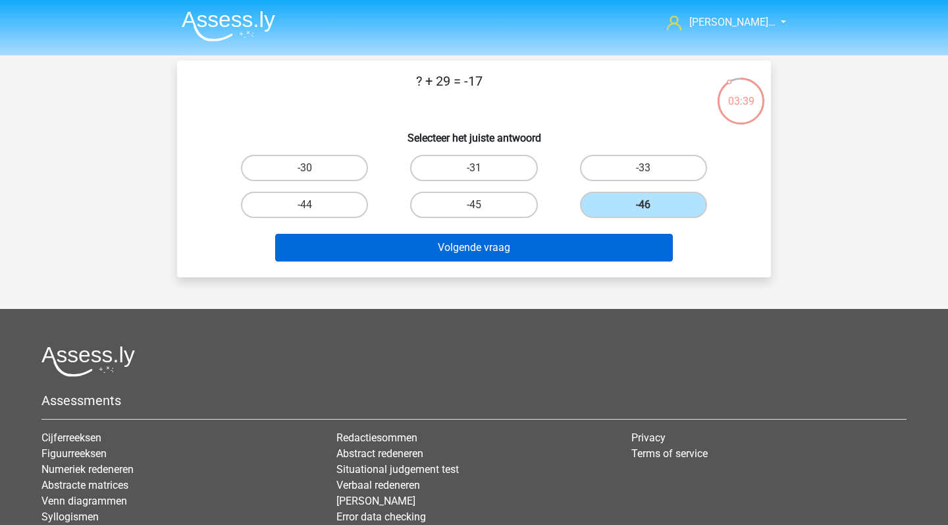
click at [448, 249] on button "Volgende vraag" at bounding box center [474, 248] width 398 height 28
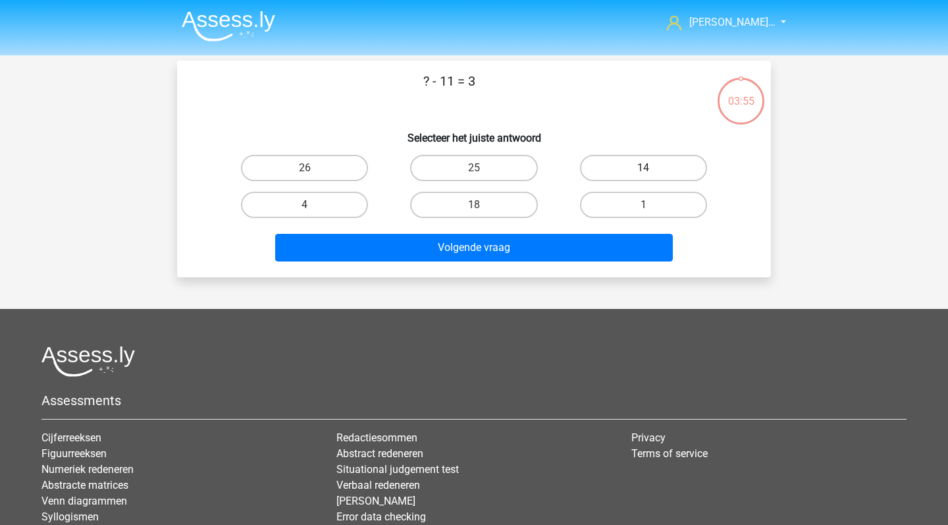
click at [627, 168] on label "14" at bounding box center [643, 168] width 127 height 26
click at [643, 168] on input "14" at bounding box center [647, 172] width 9 height 9
radio input "true"
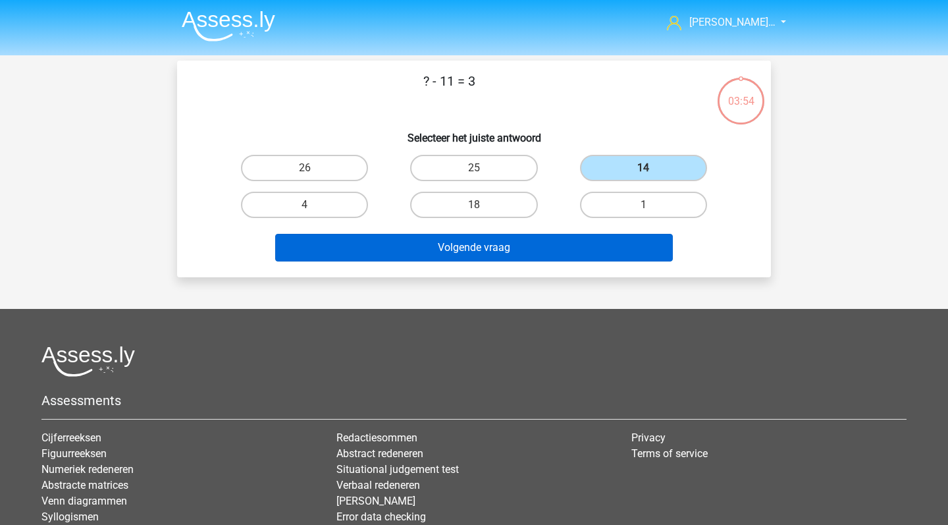
click at [505, 251] on button "Volgende vraag" at bounding box center [474, 248] width 398 height 28
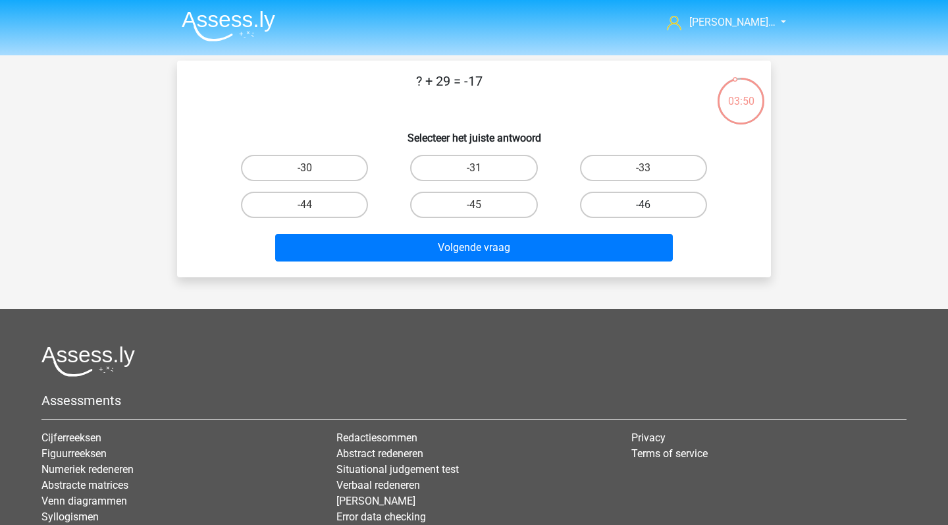
click at [621, 205] on label "-46" at bounding box center [643, 205] width 127 height 26
click at [643, 205] on input "-46" at bounding box center [647, 209] width 9 height 9
radio input "true"
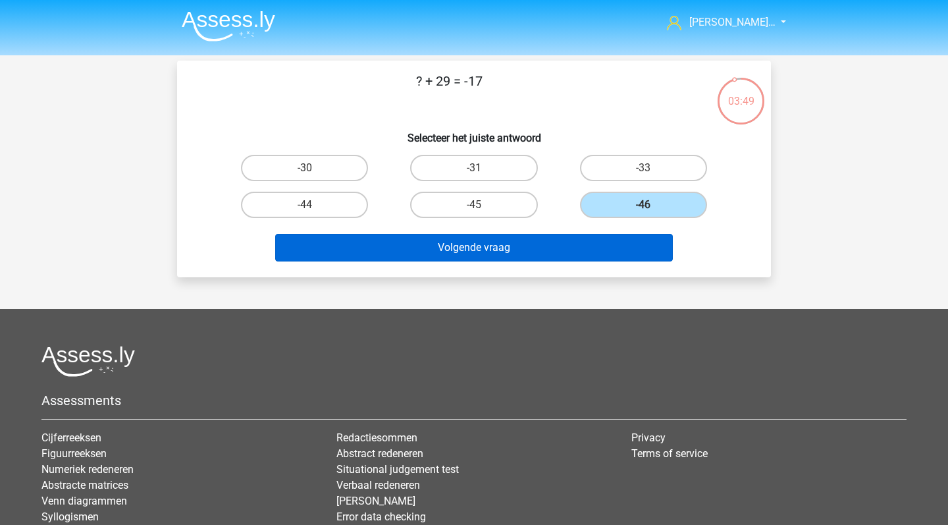
click at [473, 251] on button "Volgende vraag" at bounding box center [474, 248] width 398 height 28
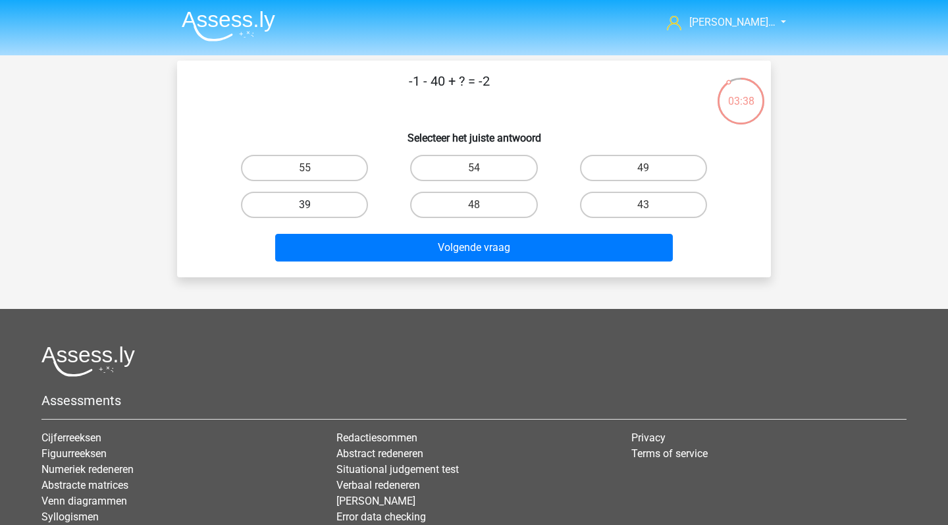
click at [317, 211] on label "39" at bounding box center [304, 205] width 127 height 26
click at [313, 211] on input "39" at bounding box center [309, 209] width 9 height 9
radio input "true"
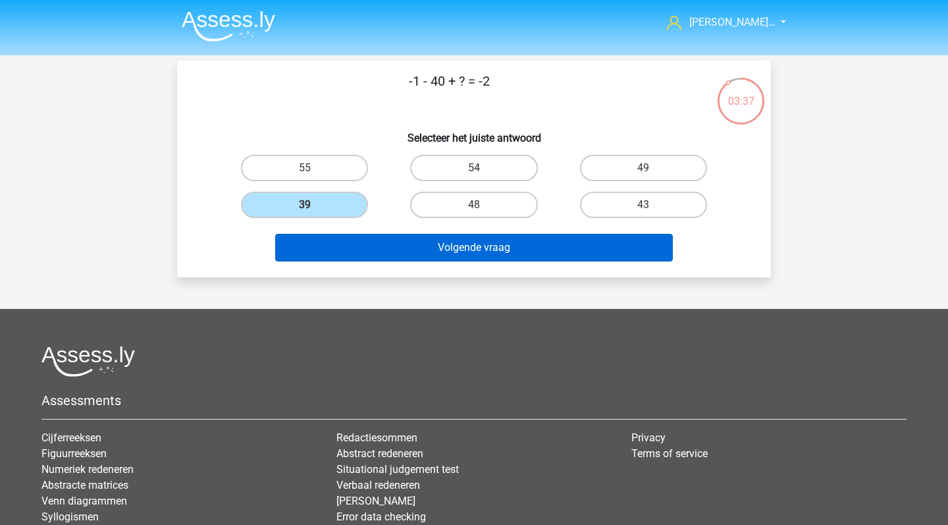
click at [434, 251] on button "Volgende vraag" at bounding box center [474, 248] width 398 height 28
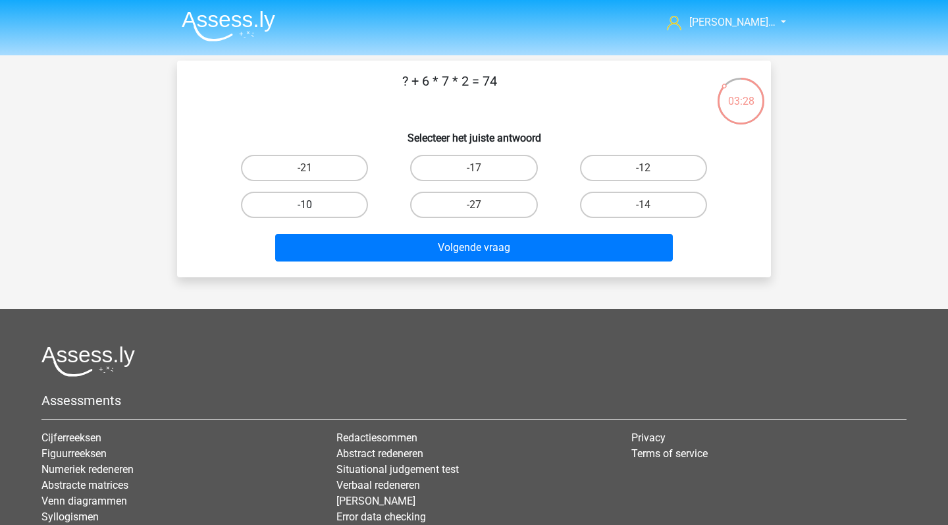
click at [327, 206] on label "-10" at bounding box center [304, 205] width 127 height 26
click at [313, 206] on input "-10" at bounding box center [309, 209] width 9 height 9
radio input "true"
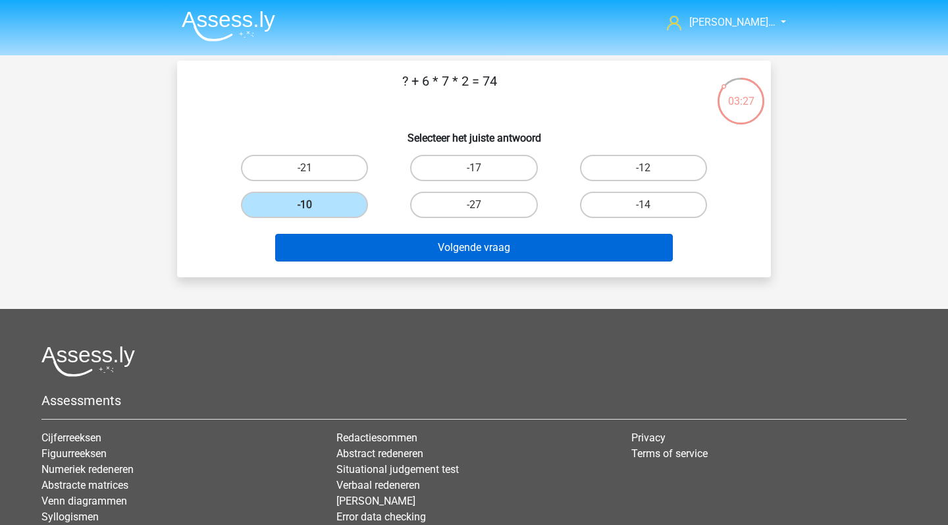
click at [391, 239] on button "Volgende vraag" at bounding box center [474, 248] width 398 height 28
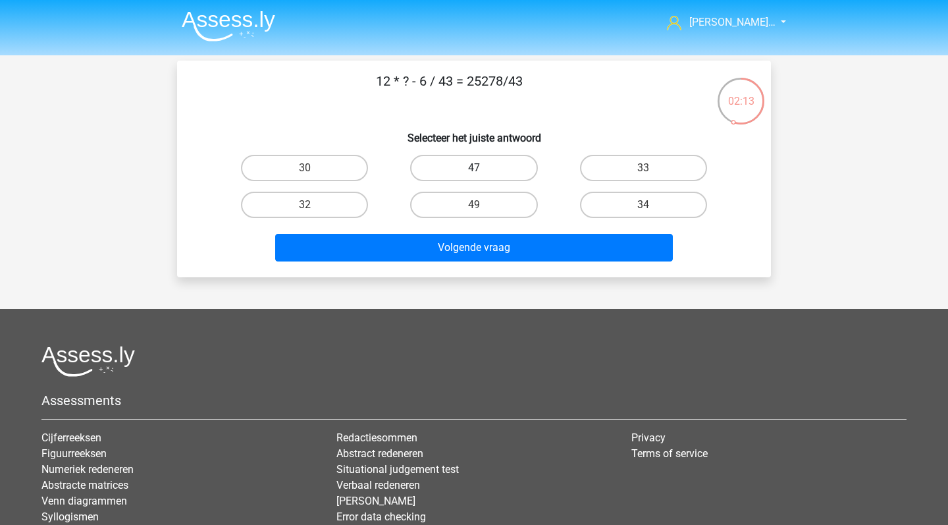
click at [487, 167] on label "47" at bounding box center [473, 168] width 127 height 26
click at [482, 168] on input "47" at bounding box center [478, 172] width 9 height 9
radio input "true"
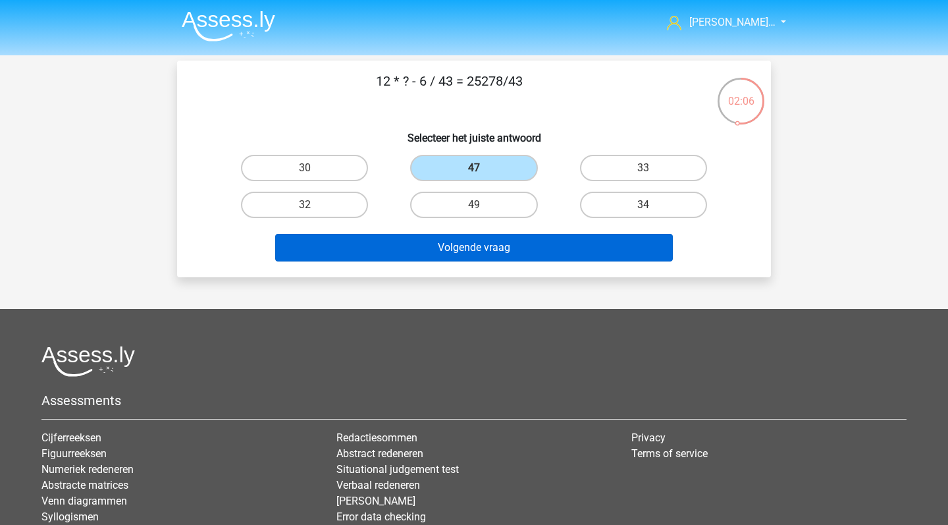
click at [423, 243] on button "Volgende vraag" at bounding box center [474, 248] width 398 height 28
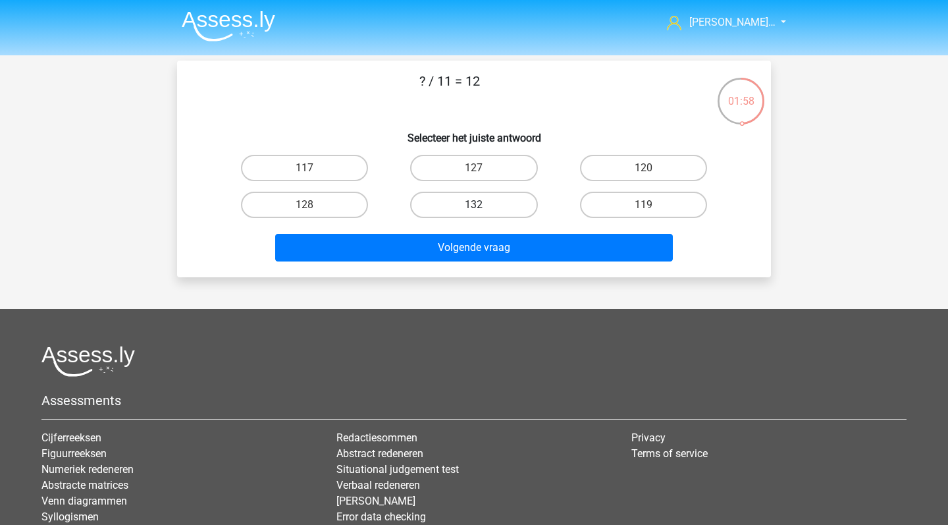
click at [455, 205] on label "132" at bounding box center [473, 205] width 127 height 26
click at [474, 205] on input "132" at bounding box center [478, 209] width 9 height 9
radio input "true"
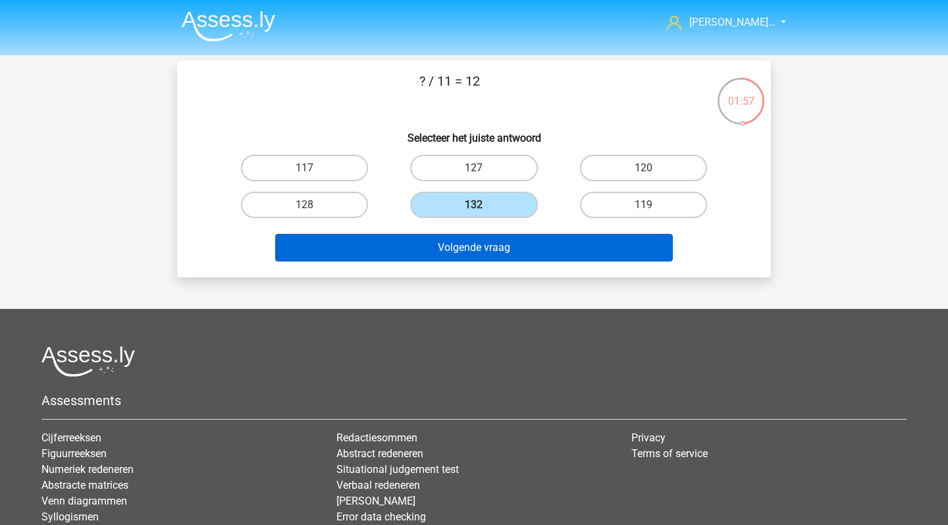
click at [430, 249] on button "Volgende vraag" at bounding box center [474, 248] width 398 height 28
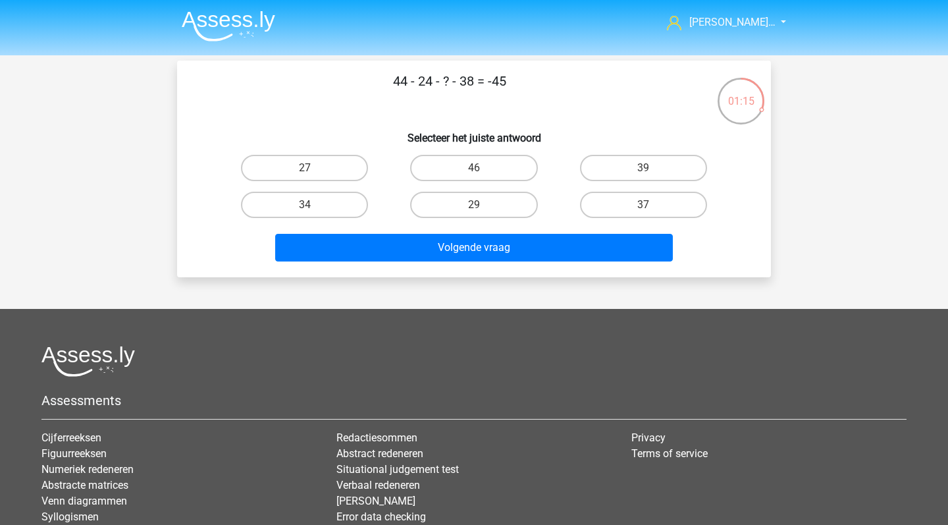
click at [859, 230] on div "Michel Hengst… michelhengstman@gmail.com Nederlands English" at bounding box center [474, 328] width 948 height 656
click at [819, 167] on div "Michel Hengst… michelhengstman@gmail.com Nederlands English" at bounding box center [474, 328] width 948 height 656
click at [863, 40] on header "Michel Hengst… michelhengstman@gmail.com Nederlands English" at bounding box center [474, 27] width 948 height 55
click at [872, 190] on div "Michel Hengst… michelhengstman@gmail.com Nederlands English" at bounding box center [474, 328] width 948 height 656
drag, startPoint x: 881, startPoint y: 71, endPoint x: 651, endPoint y: 93, distance: 230.7
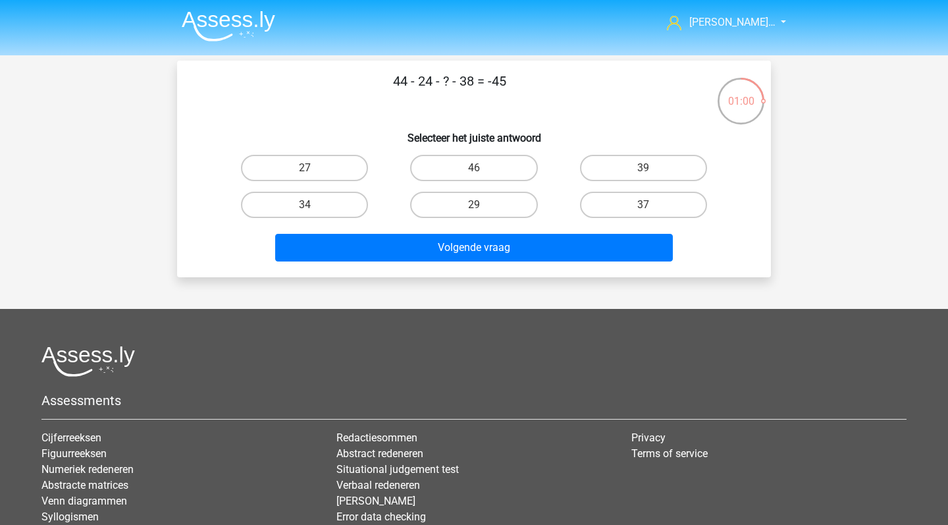
click at [651, 93] on p "44 - 24 - ? - 38 = -45" at bounding box center [449, 90] width 502 height 39
click at [306, 164] on label "27" at bounding box center [304, 168] width 127 height 26
click at [306, 168] on input "27" at bounding box center [309, 172] width 9 height 9
radio input "true"
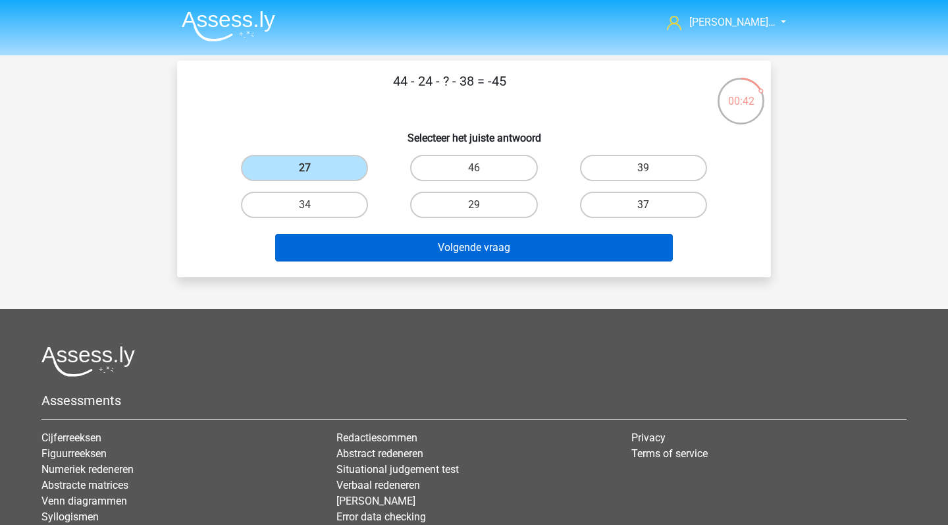
click at [396, 254] on button "Volgende vraag" at bounding box center [474, 248] width 398 height 28
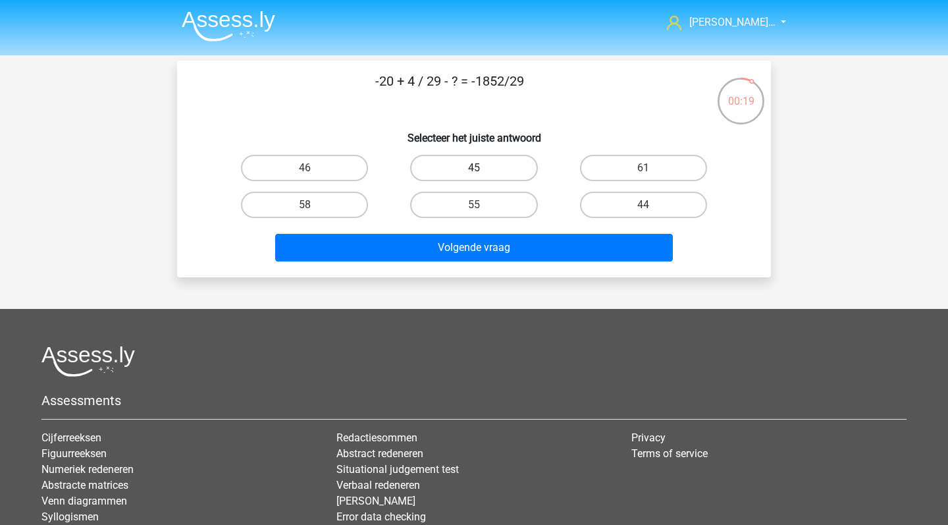
click at [466, 168] on label "45" at bounding box center [473, 168] width 127 height 26
click at [474, 168] on input "45" at bounding box center [478, 172] width 9 height 9
radio input "true"
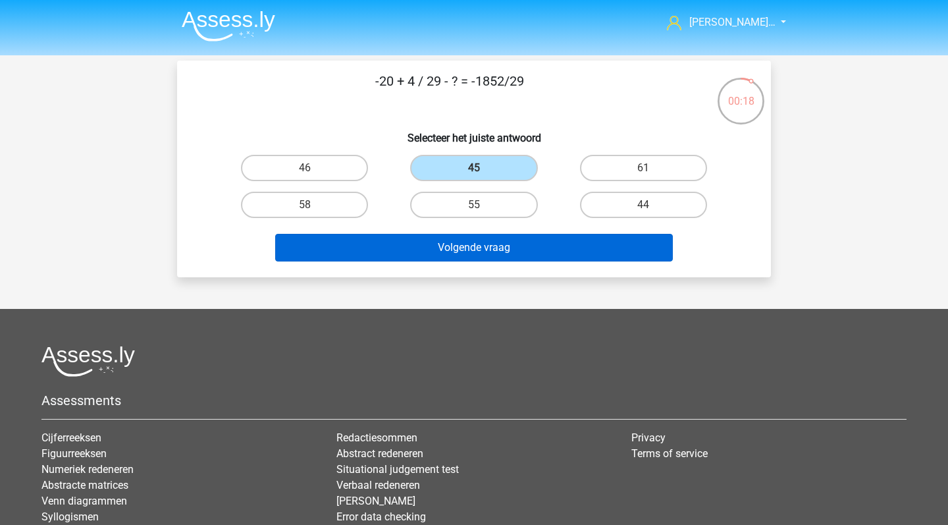
click at [442, 246] on button "Volgende vraag" at bounding box center [474, 248] width 398 height 28
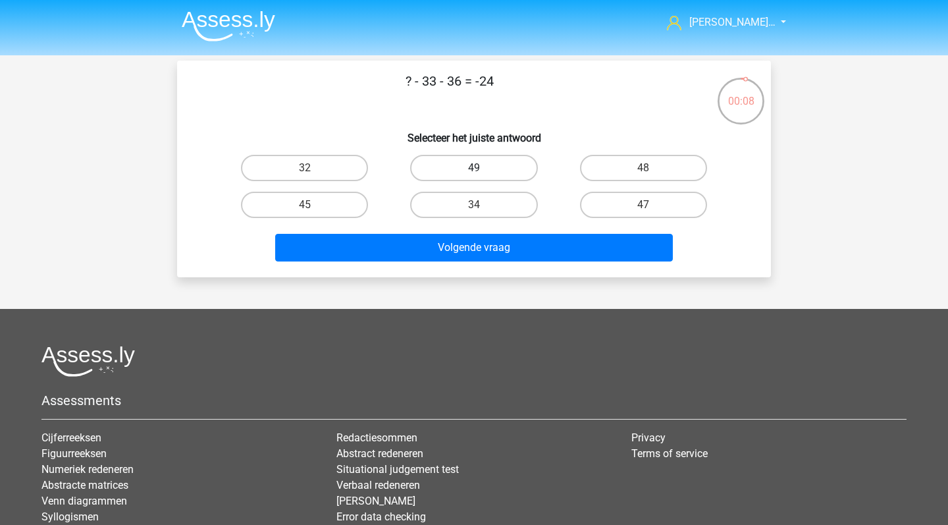
click at [467, 165] on label "49" at bounding box center [473, 168] width 127 height 26
click at [474, 168] on input "49" at bounding box center [478, 172] width 9 height 9
radio input "true"
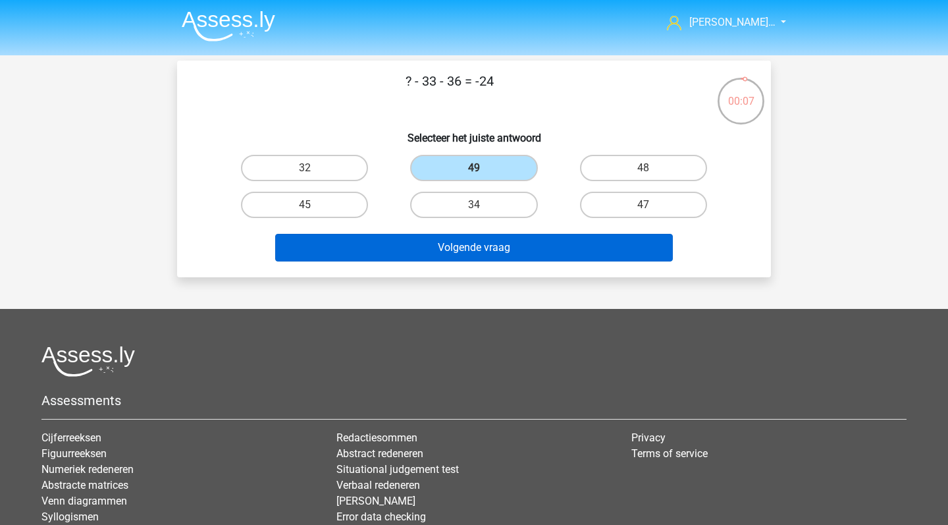
click at [441, 238] on button "Volgende vraag" at bounding box center [474, 248] width 398 height 28
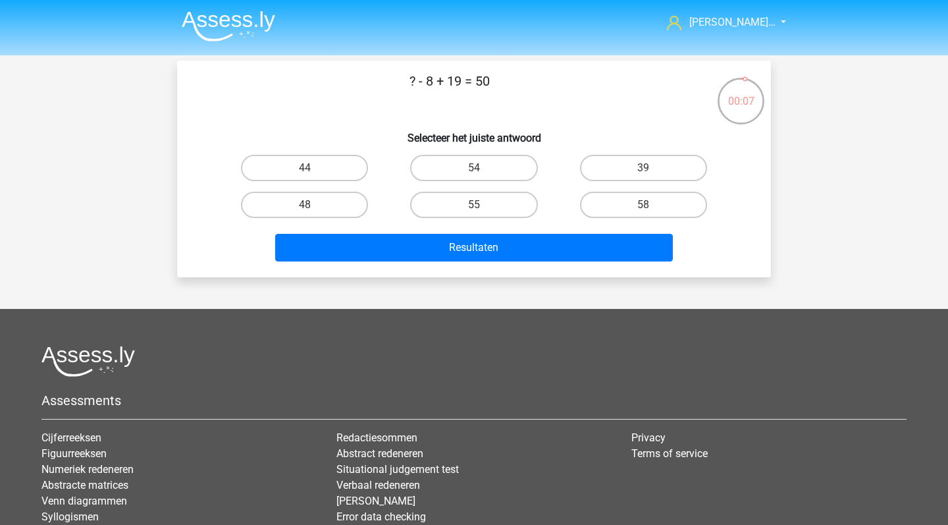
scroll to position [61, 0]
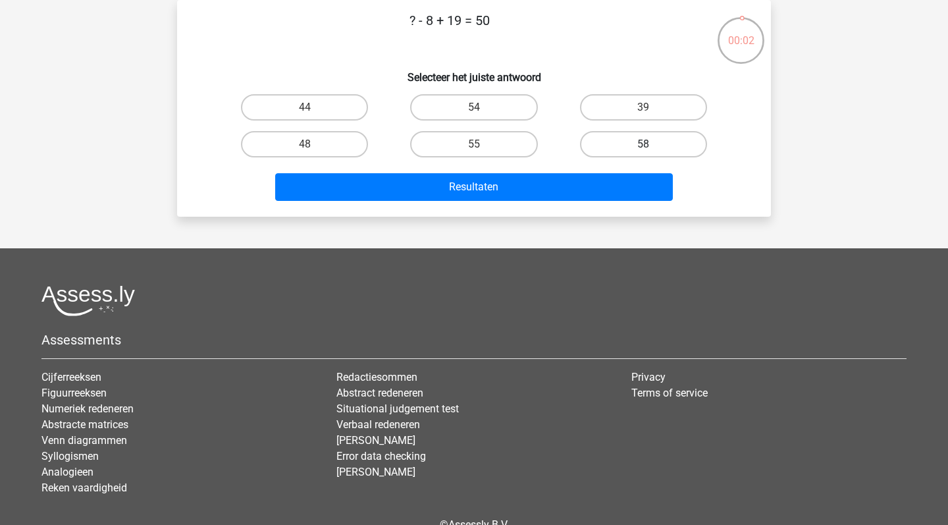
click at [627, 134] on label "58" at bounding box center [643, 144] width 127 height 26
click at [643, 144] on input "58" at bounding box center [647, 148] width 9 height 9
radio input "true"
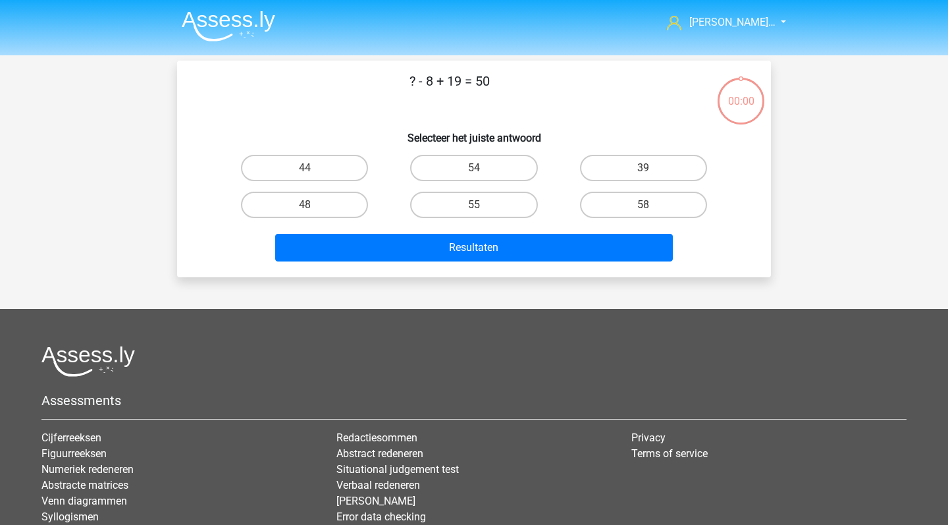
scroll to position [61, 0]
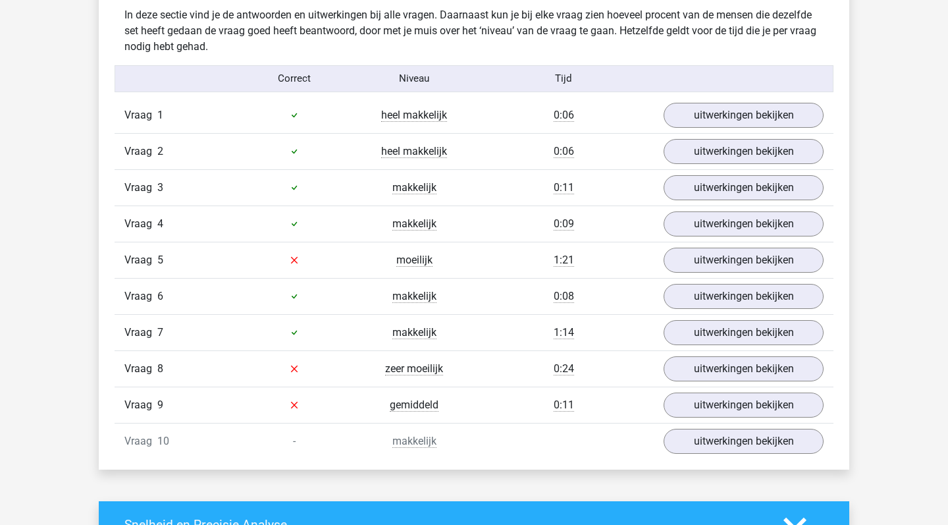
scroll to position [795, 0]
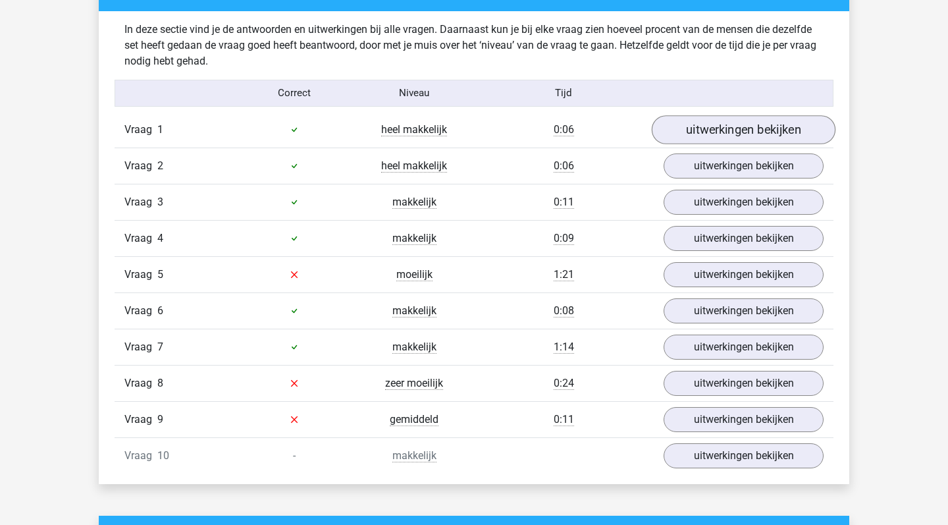
click at [731, 122] on link "uitwerkingen bekijken" at bounding box center [744, 129] width 184 height 29
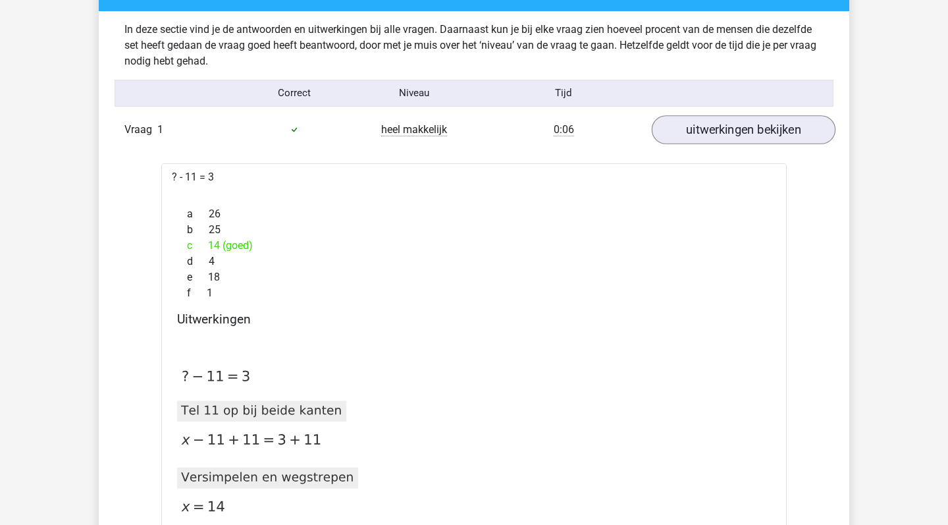
click at [740, 128] on link "uitwerkingen bekijken" at bounding box center [744, 129] width 184 height 29
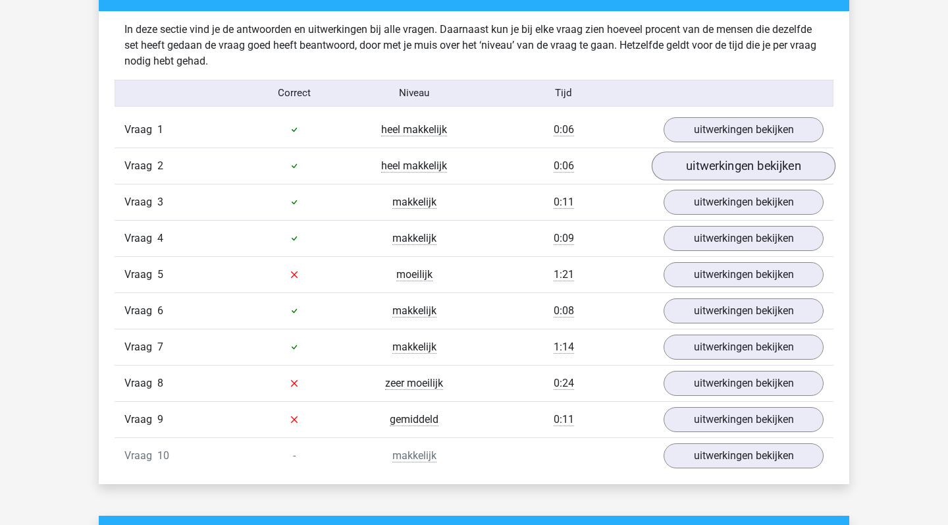
click at [720, 174] on link "uitwerkingen bekijken" at bounding box center [744, 165] width 184 height 29
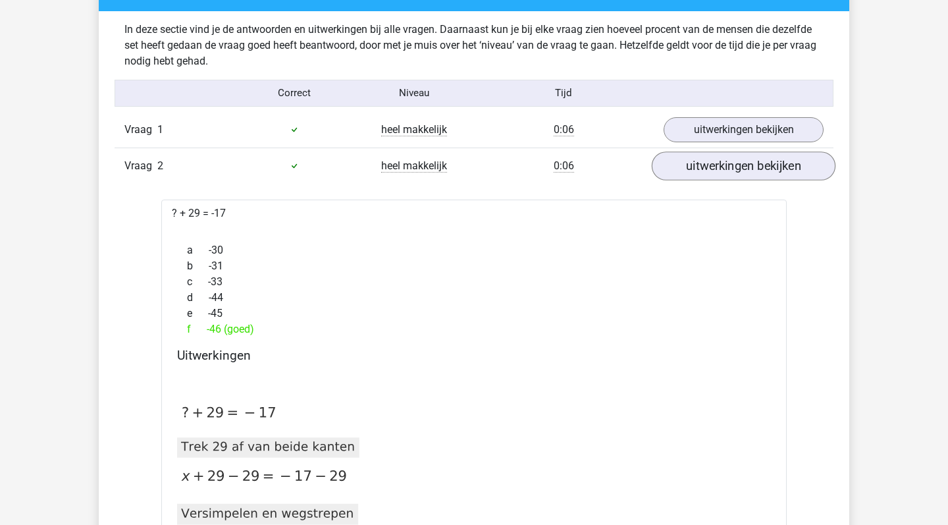
click at [720, 174] on link "uitwerkingen bekijken" at bounding box center [744, 165] width 184 height 29
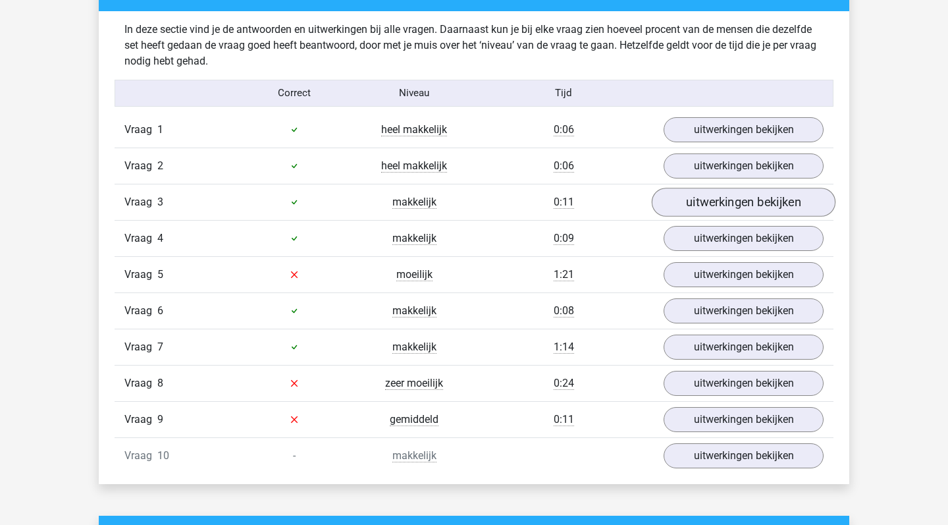
click at [702, 213] on link "uitwerkingen bekijken" at bounding box center [744, 202] width 184 height 29
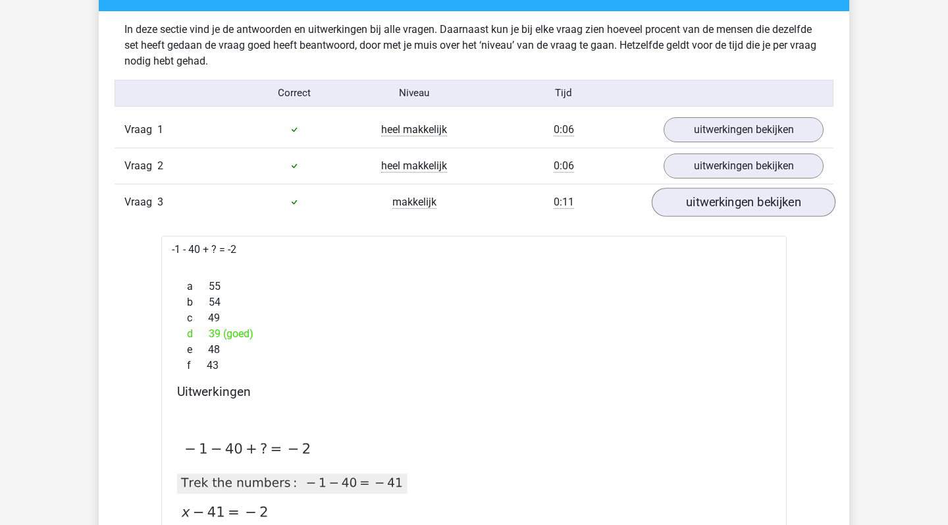
click at [702, 213] on link "uitwerkingen bekijken" at bounding box center [744, 202] width 184 height 29
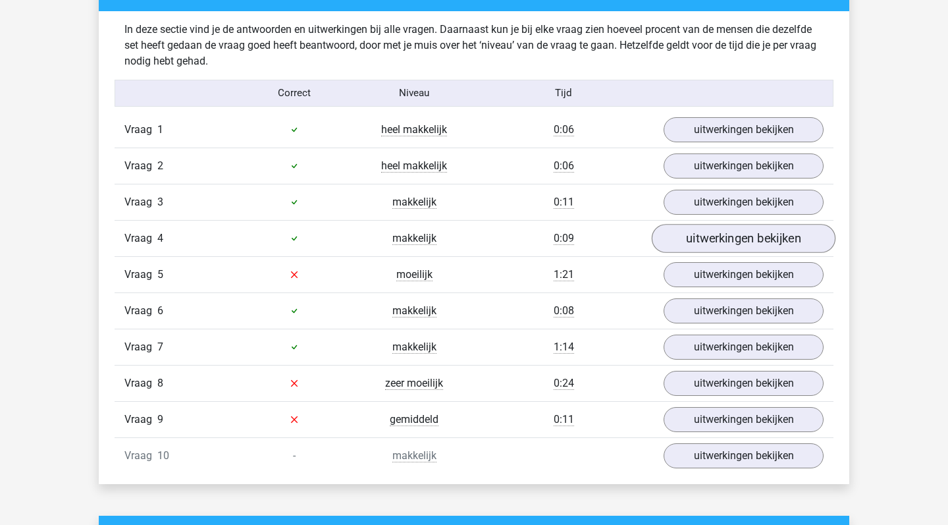
click at [698, 245] on link "uitwerkingen bekijken" at bounding box center [744, 238] width 184 height 29
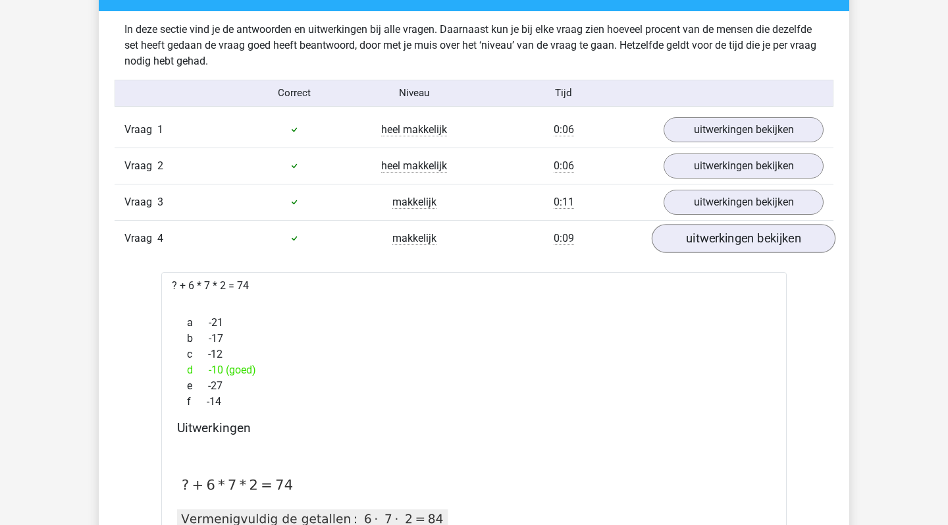
click at [698, 245] on link "uitwerkingen bekijken" at bounding box center [744, 238] width 184 height 29
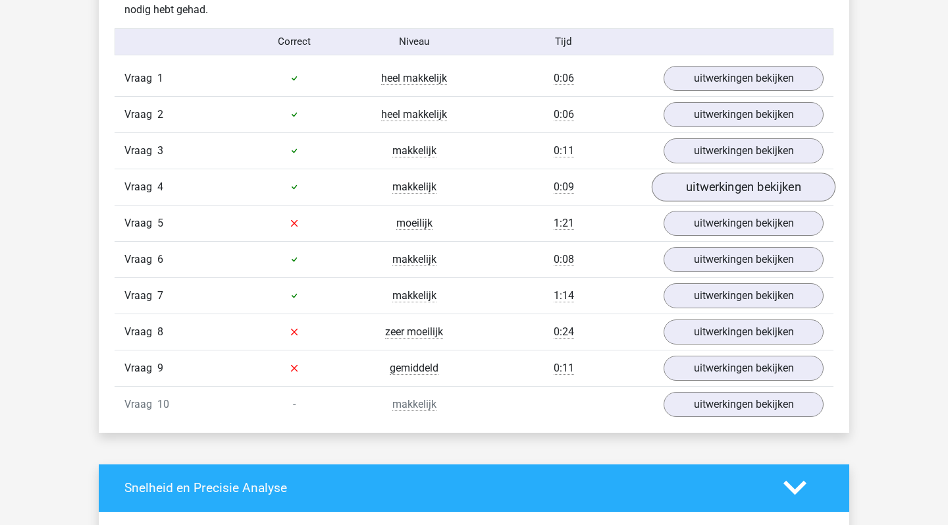
scroll to position [869, 0]
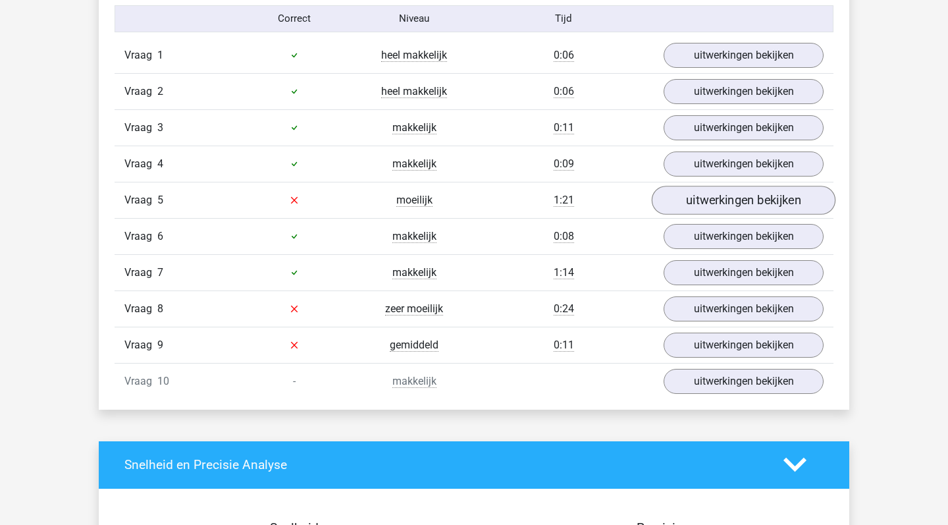
click at [707, 196] on link "uitwerkingen bekijken" at bounding box center [744, 200] width 184 height 29
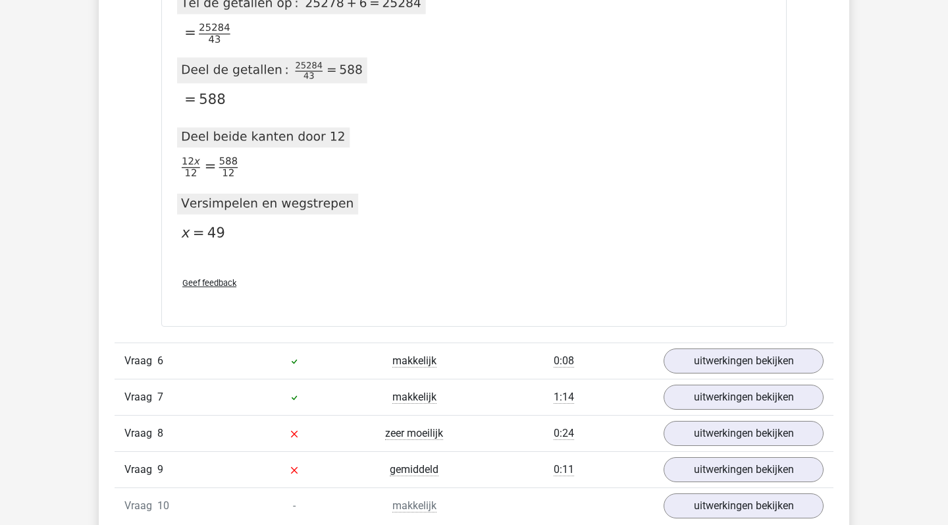
scroll to position [1665, 0]
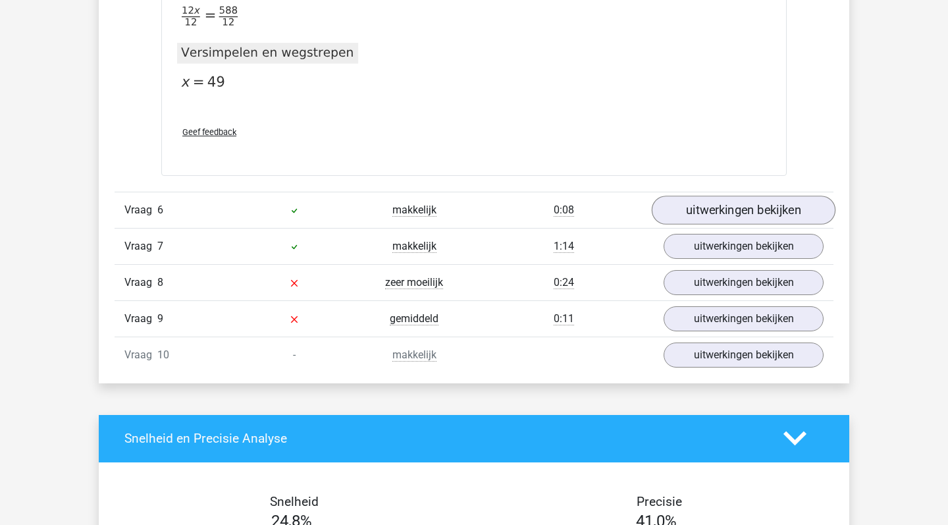
click at [708, 216] on link "uitwerkingen bekijken" at bounding box center [744, 209] width 184 height 29
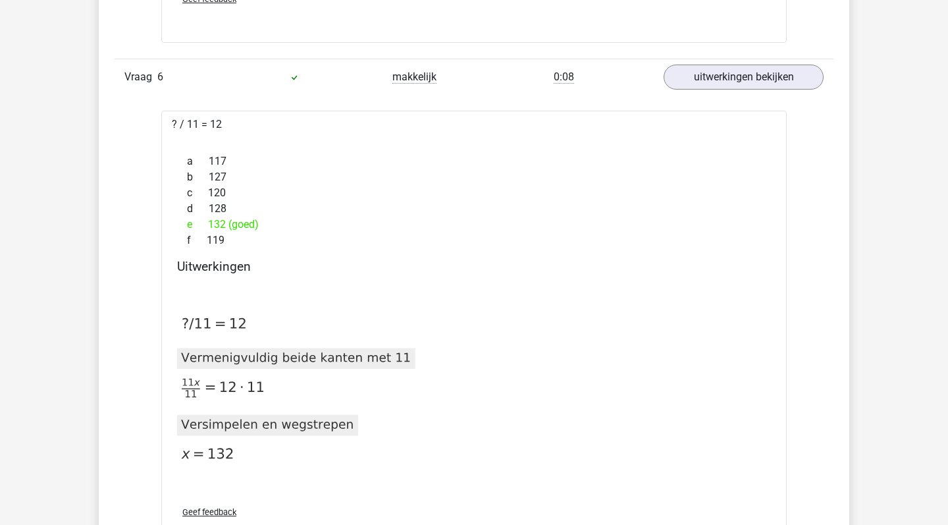
scroll to position [1817, 0]
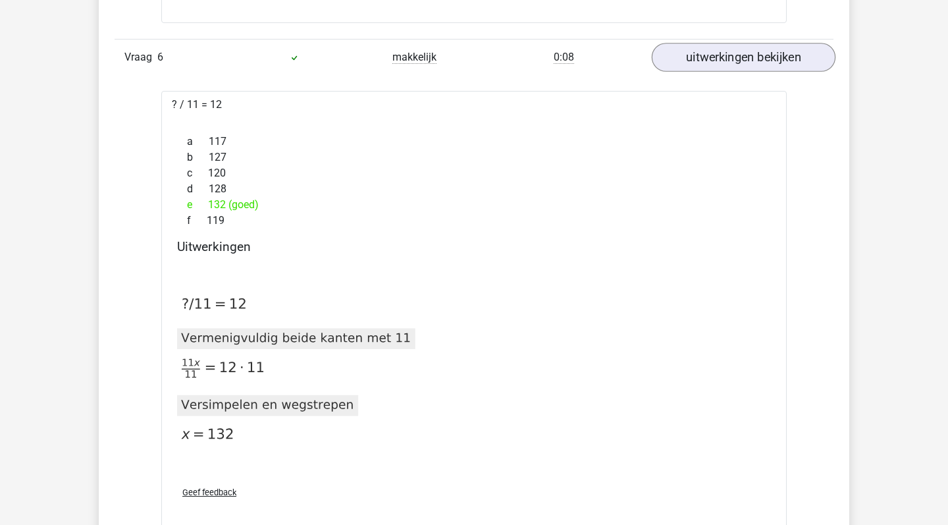
click at [767, 63] on link "uitwerkingen bekijken" at bounding box center [744, 57] width 184 height 29
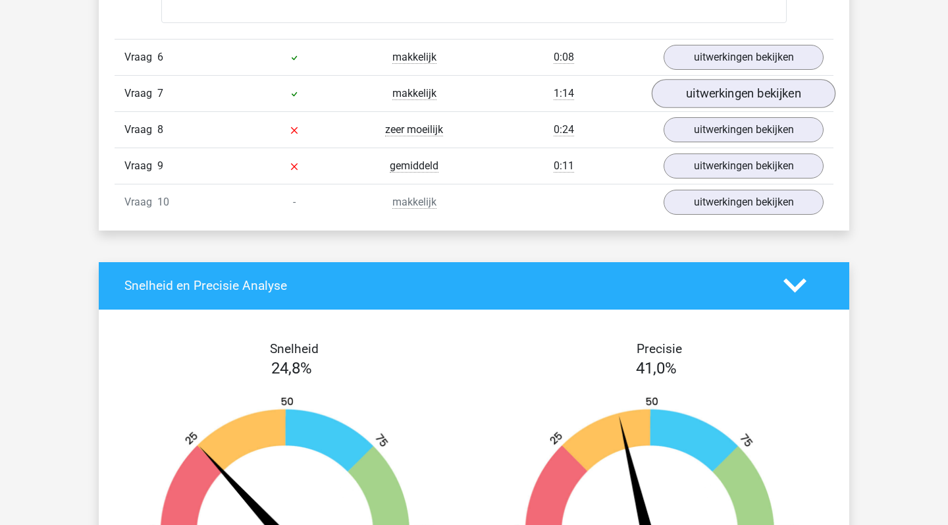
click at [740, 99] on link "uitwerkingen bekijken" at bounding box center [744, 93] width 184 height 29
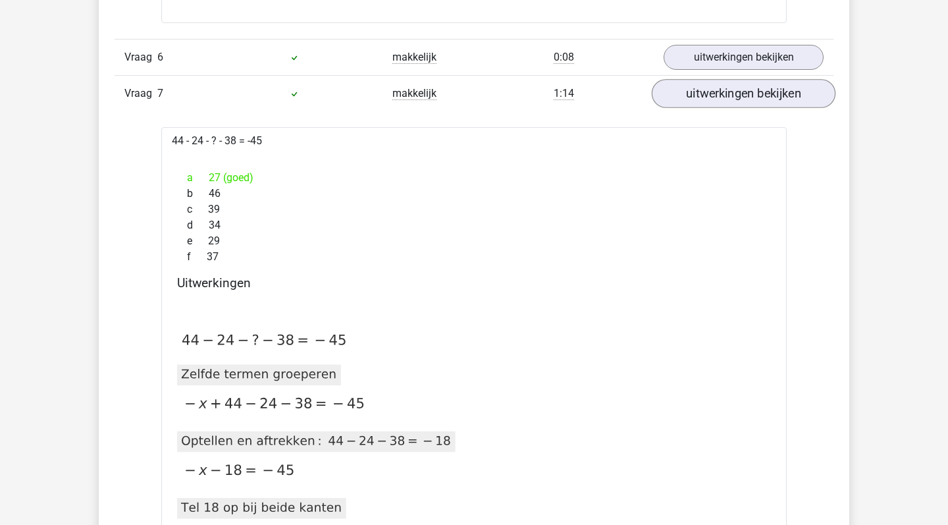
click at [740, 99] on link "uitwerkingen bekijken" at bounding box center [744, 93] width 184 height 29
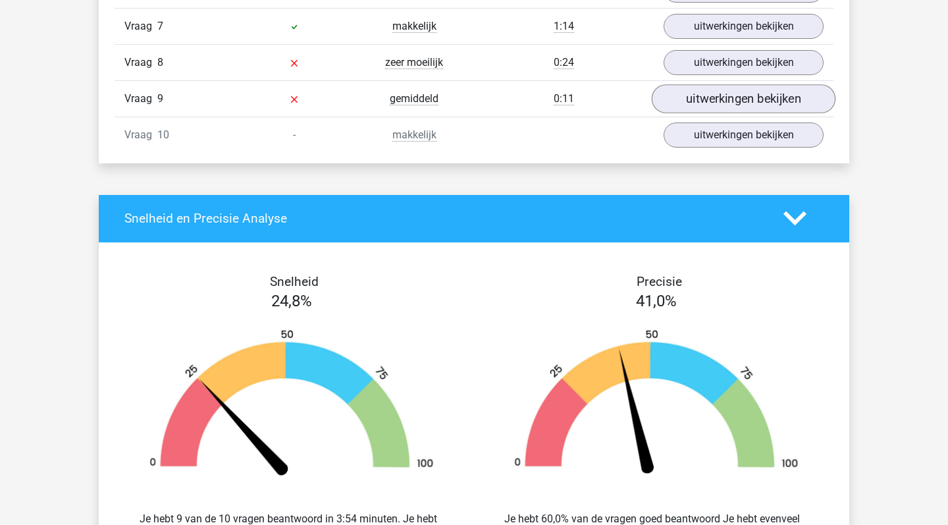
scroll to position [1895, 0]
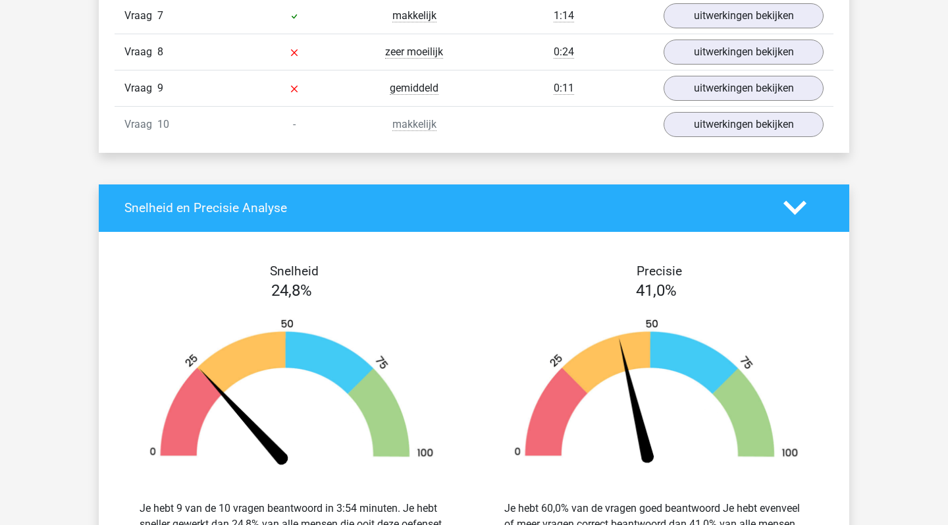
click at [721, 74] on div "Vraag 9 gemiddeld 0:11 uitwerkingen bekijken" at bounding box center [474, 88] width 719 height 36
click at [714, 57] on link "uitwerkingen bekijken" at bounding box center [744, 52] width 184 height 29
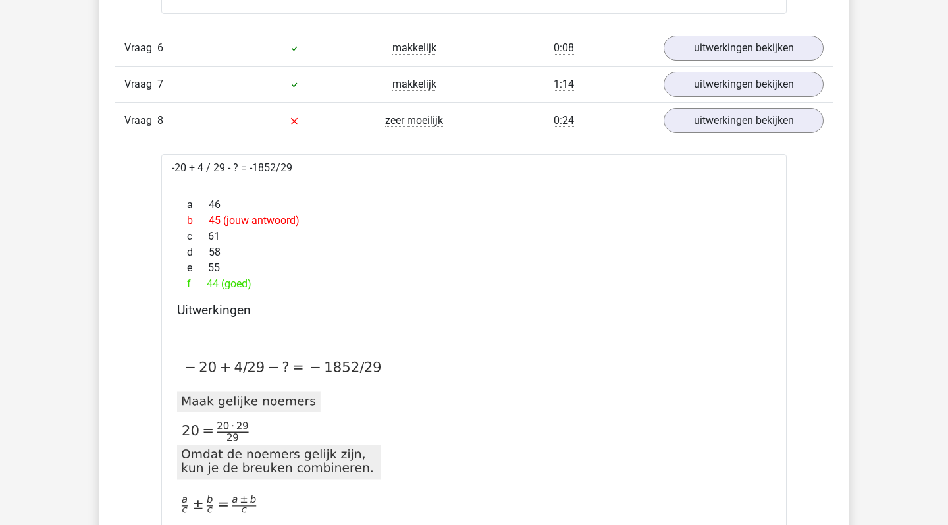
scroll to position [1736, 0]
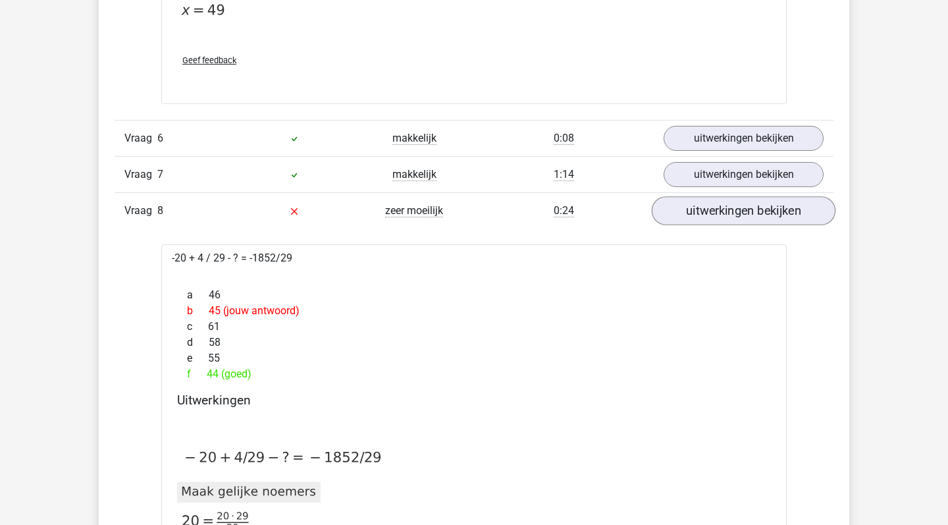
click at [702, 217] on link "uitwerkingen bekijken" at bounding box center [744, 210] width 184 height 29
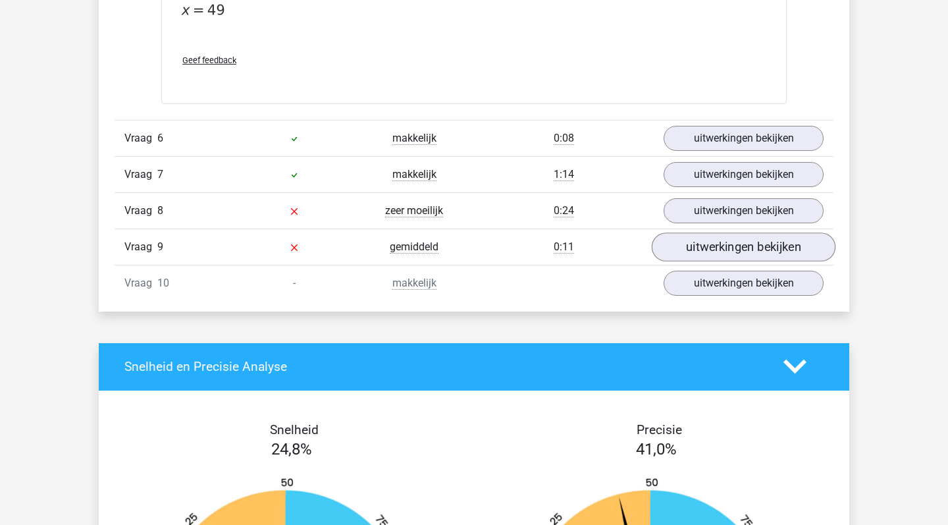
click at [704, 251] on link "uitwerkingen bekijken" at bounding box center [744, 246] width 184 height 29
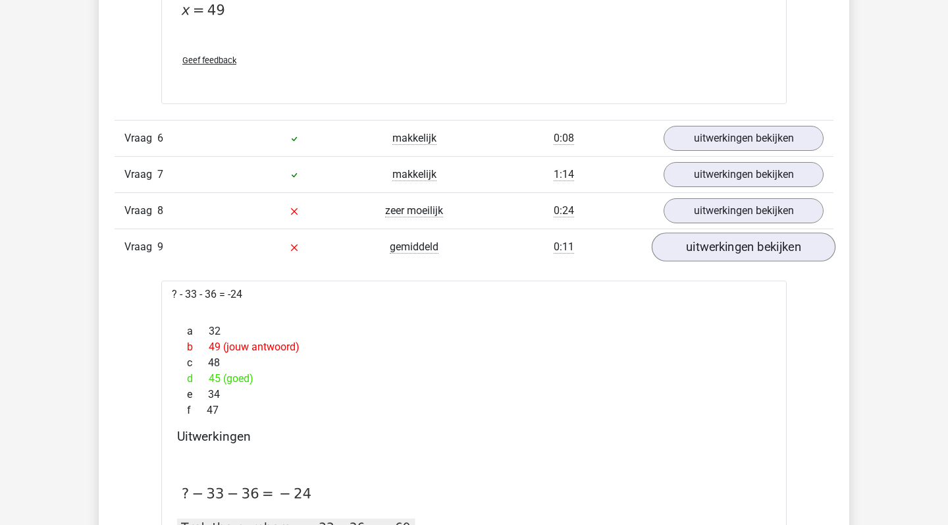
click at [704, 251] on link "uitwerkingen bekijken" at bounding box center [744, 246] width 184 height 29
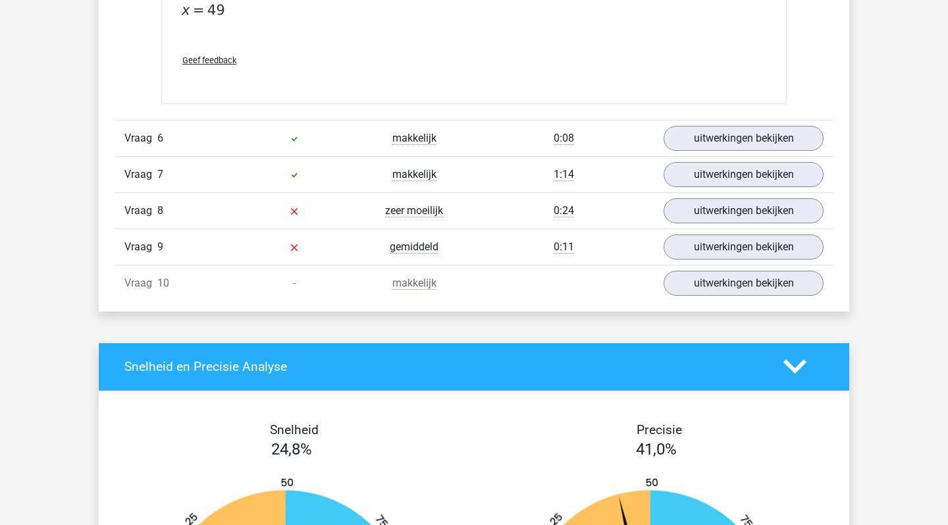
click at [706, 299] on div "Vraag 10 - makkelijk uitwerkingen bekijken" at bounding box center [474, 283] width 719 height 36
click at [697, 276] on link "uitwerkingen bekijken" at bounding box center [744, 283] width 184 height 29
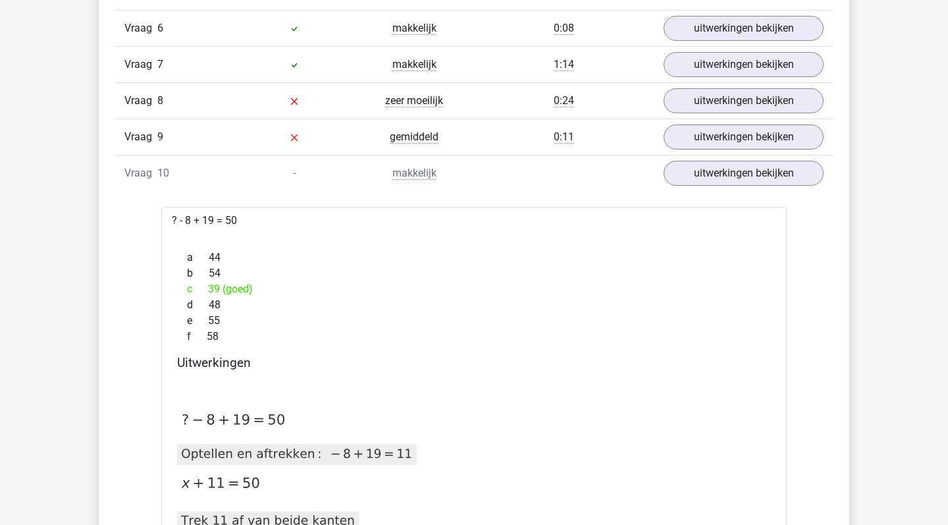
scroll to position [1848, 0]
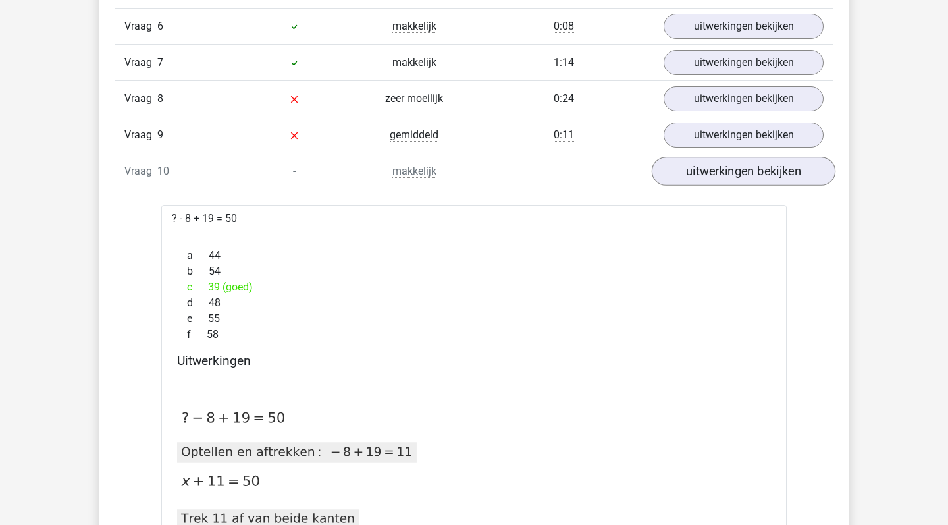
click at [748, 176] on link "uitwerkingen bekijken" at bounding box center [744, 171] width 184 height 29
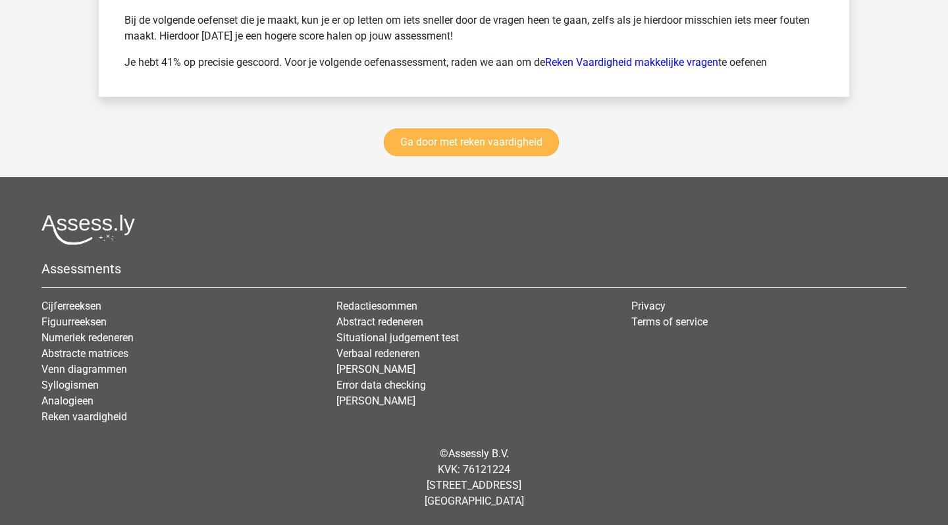
scroll to position [2705, 0]
click at [416, 140] on link "Ga door met reken vaardigheid" at bounding box center [471, 143] width 175 height 28
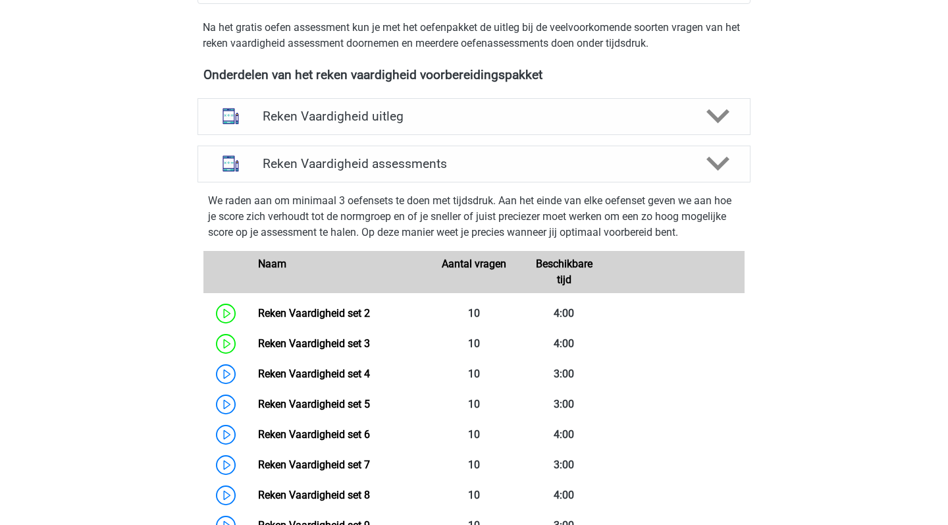
scroll to position [409, 0]
